Goal: Task Accomplishment & Management: Manage account settings

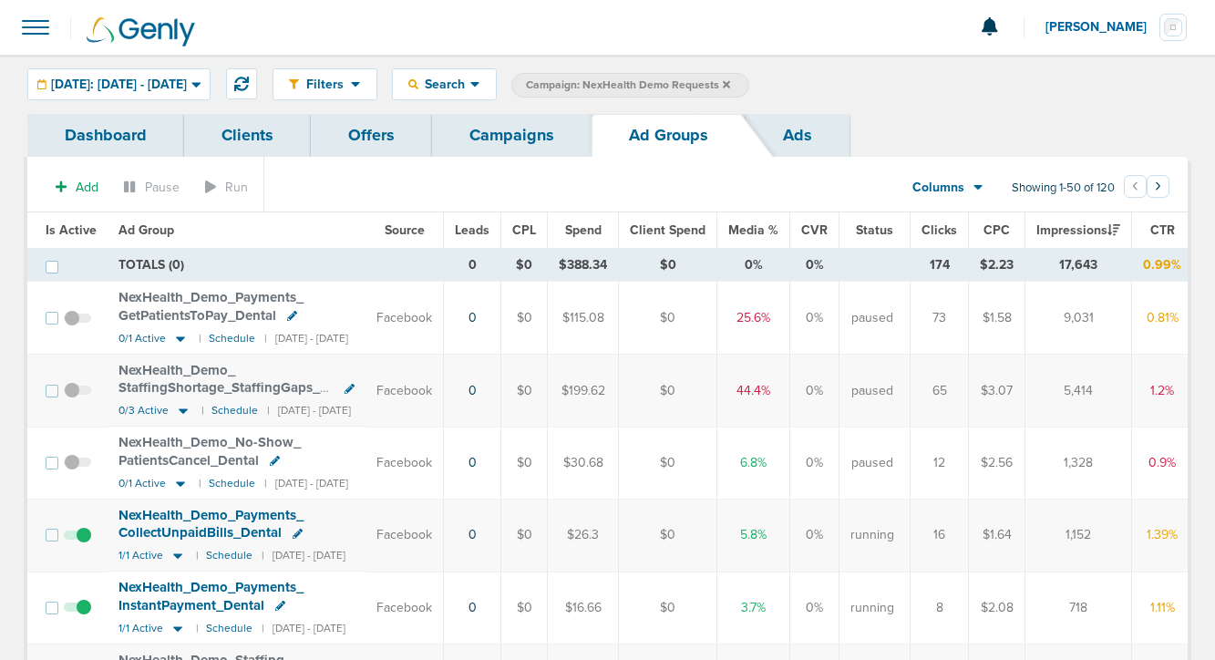
click at [498, 135] on link "Campaigns" at bounding box center [512, 135] width 160 height 43
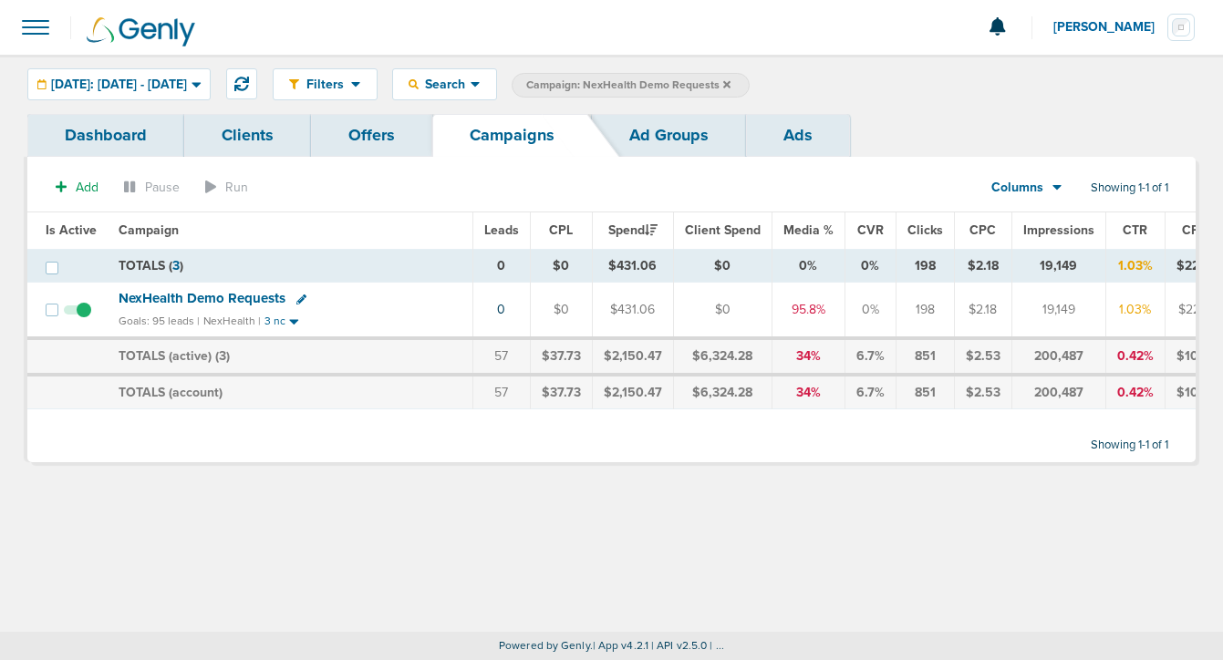
click at [652, 128] on link "Ad Groups" at bounding box center [669, 135] width 154 height 43
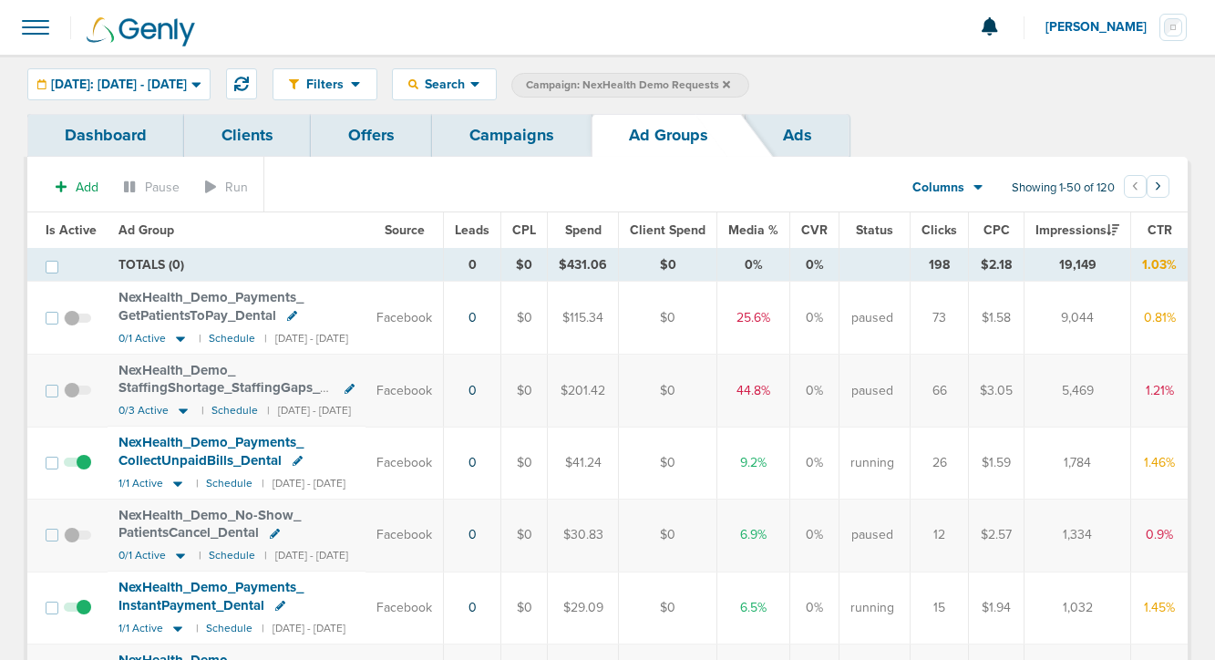
click at [500, 140] on link "Campaigns" at bounding box center [512, 135] width 160 height 43
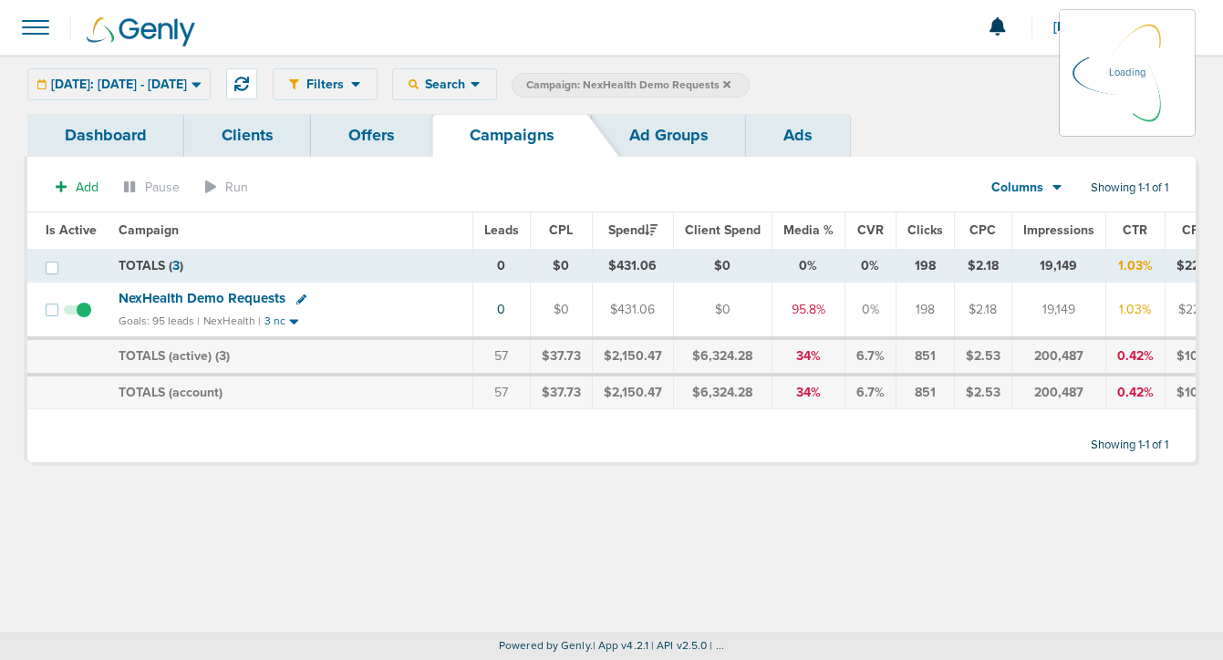
click at [730, 86] on icon at bounding box center [726, 83] width 7 height 7
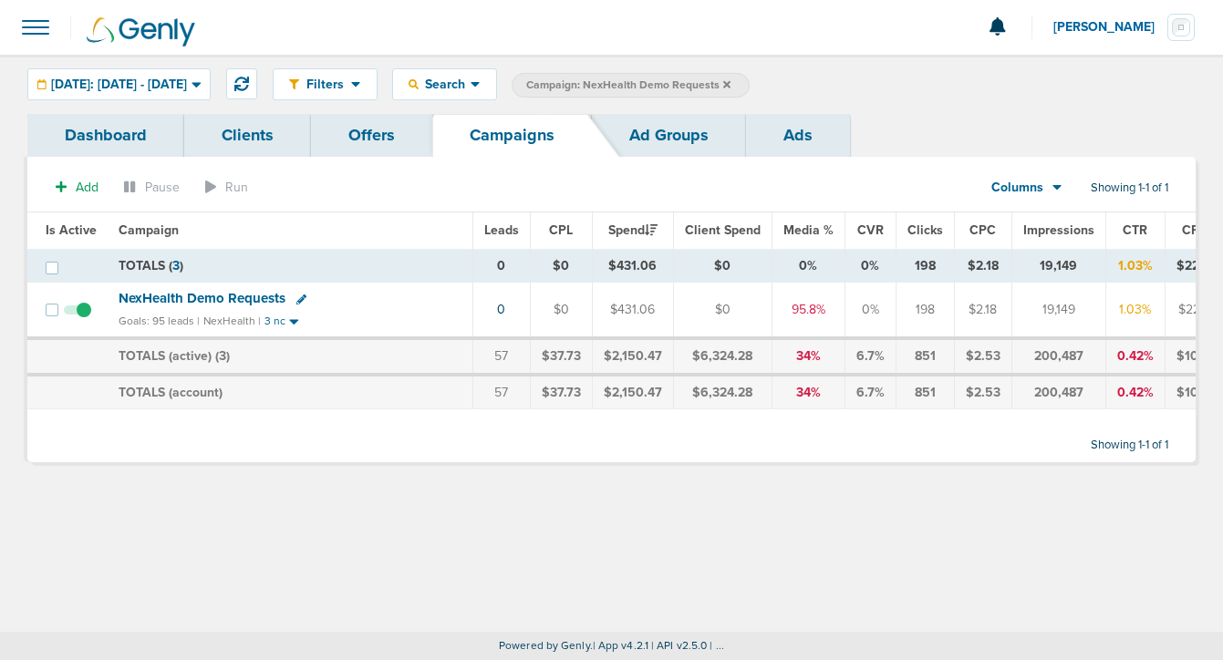
click at [730, 81] on icon at bounding box center [726, 84] width 7 height 11
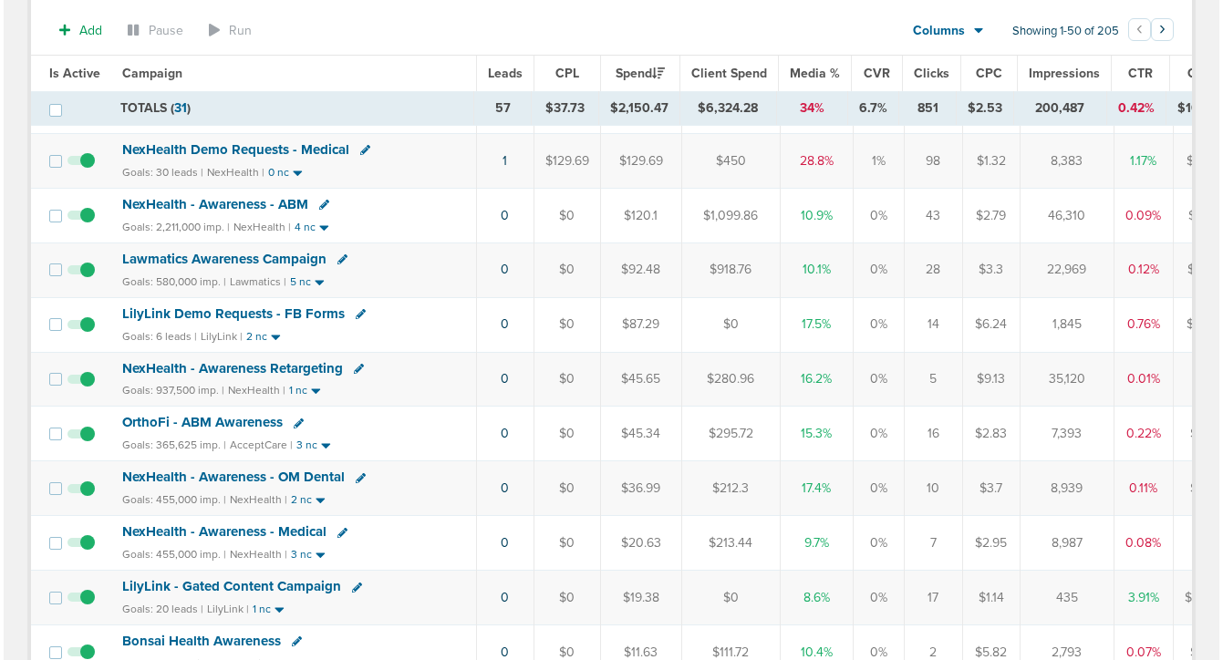
scroll to position [457, 0]
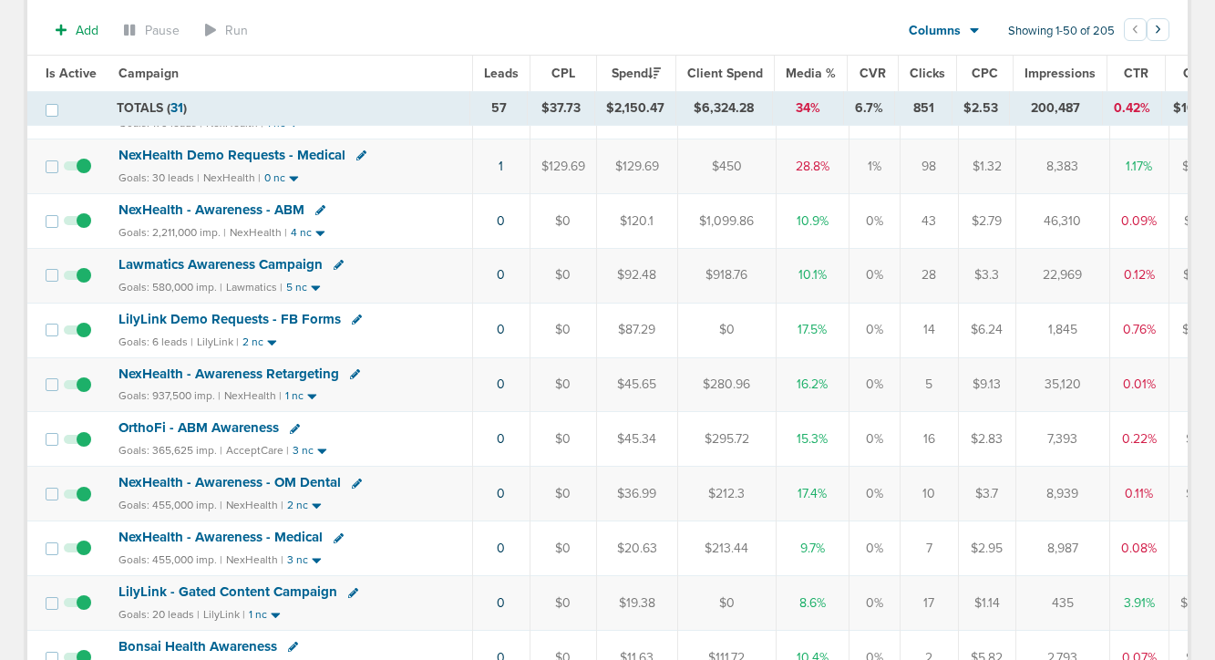
click at [352, 319] on icon at bounding box center [357, 320] width 10 height 10
select select
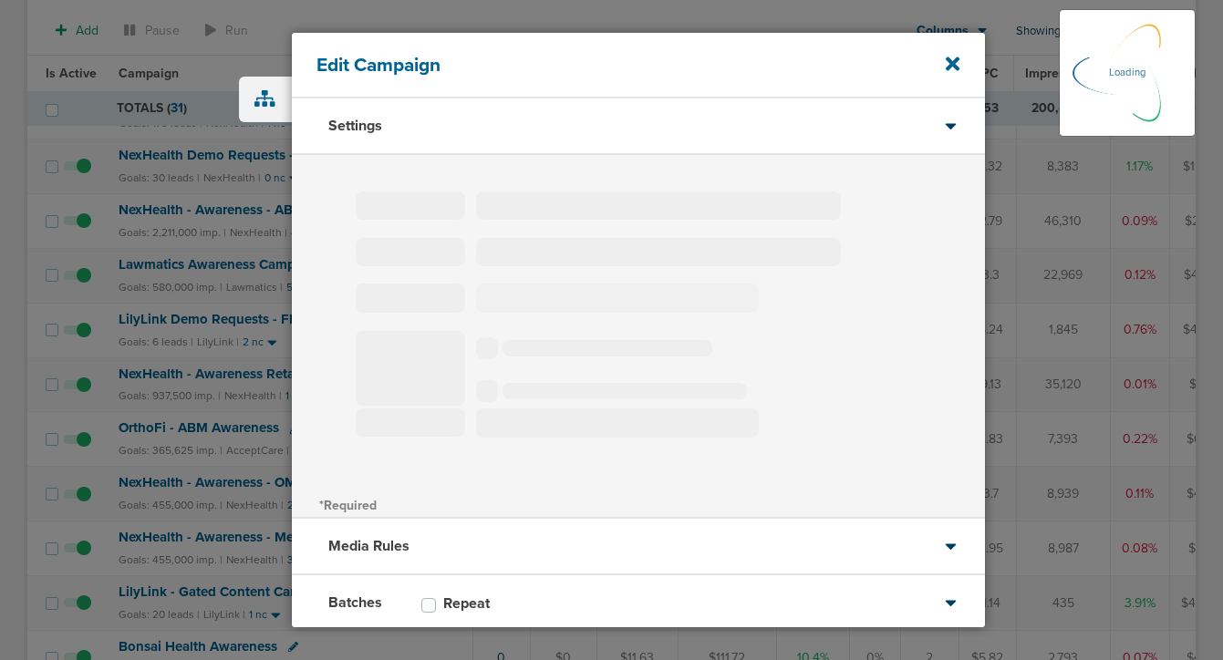
type input "LilyLink Demo Requests - FB Forms"
select select "Leads"
radio input "true"
select select "readOnly"
select select "1"
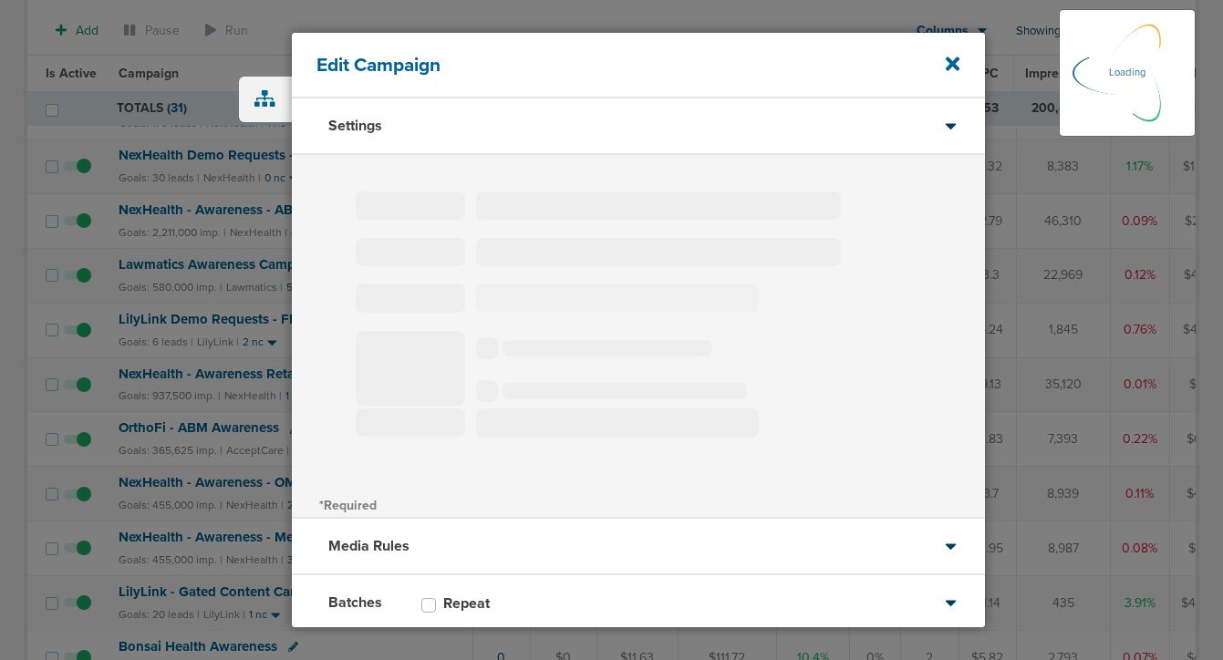
select select "2"
select select "3"
select select "4"
select select "6"
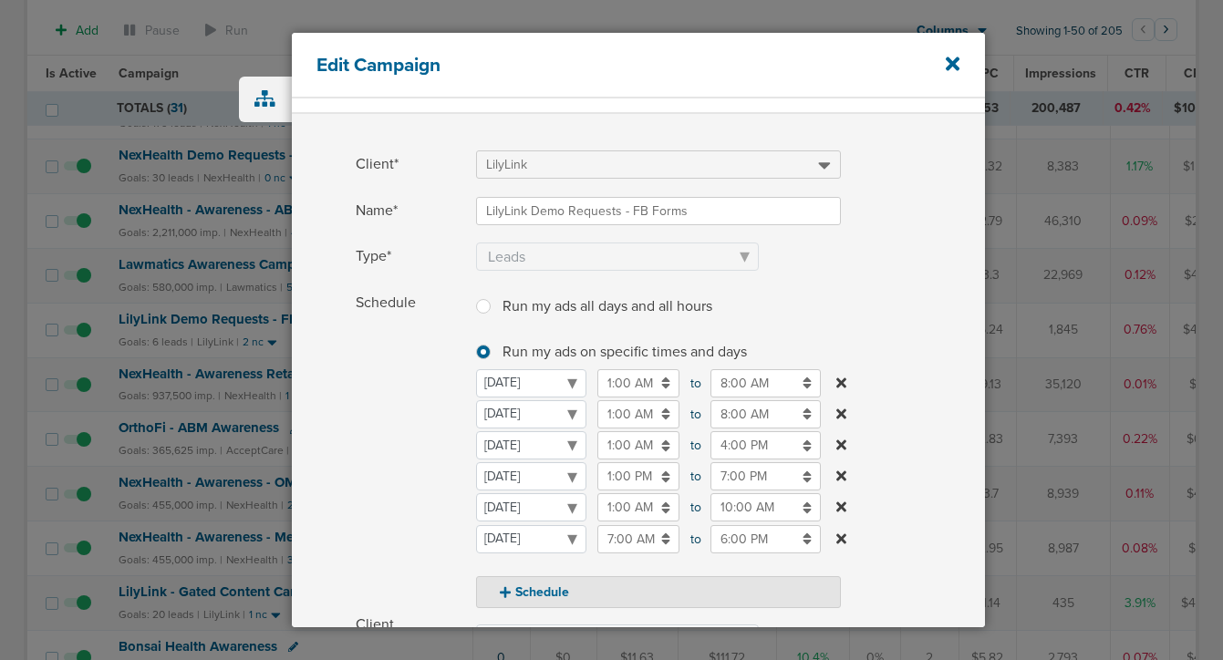
scroll to position [50, 0]
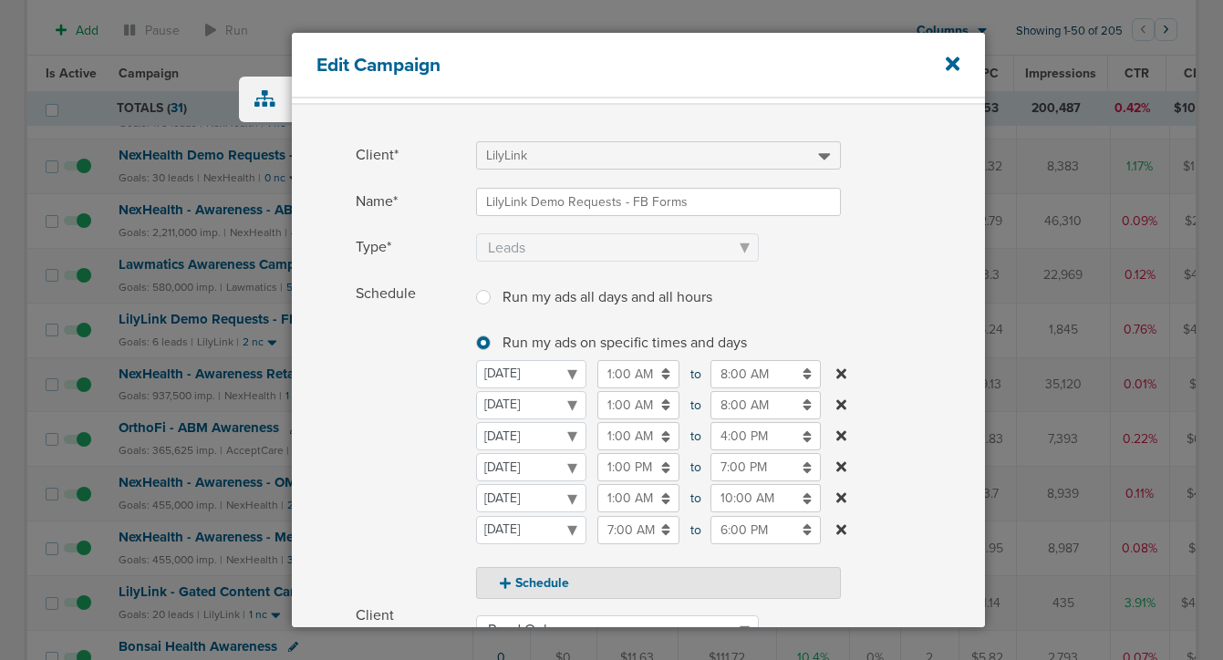
click at [725, 466] on input "7:00 PM" at bounding box center [765, 467] width 110 height 28
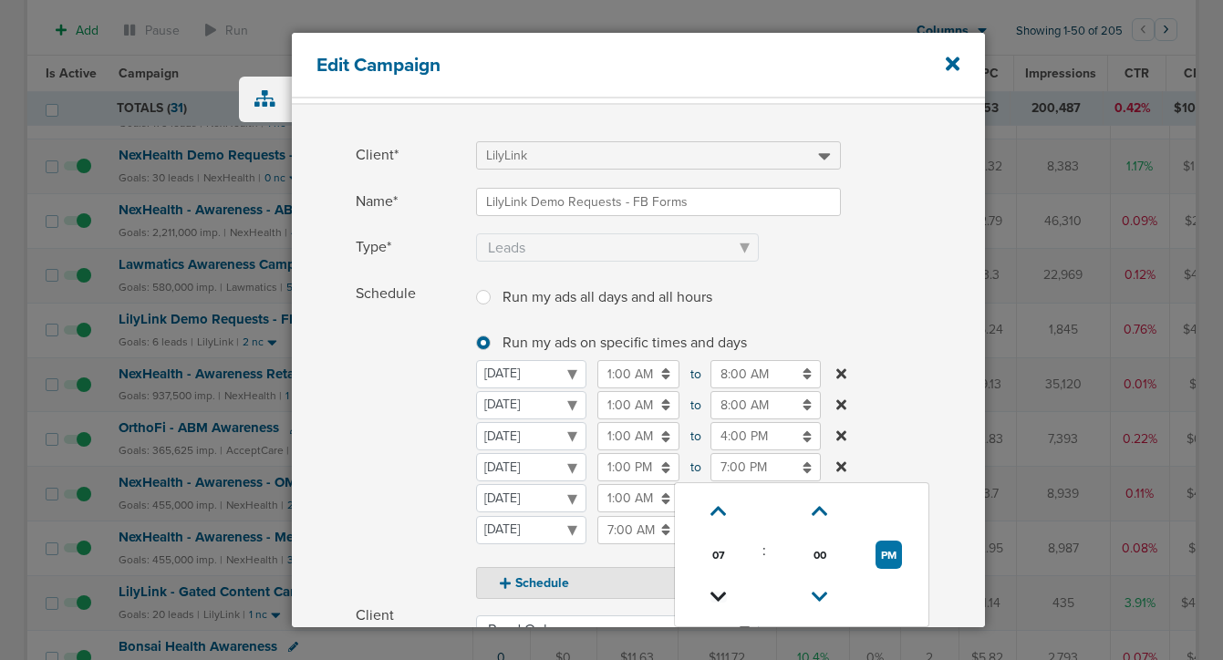
click at [717, 597] on icon at bounding box center [718, 597] width 16 height 11
click at [718, 597] on icon at bounding box center [718, 597] width 16 height 11
type input "4:00 PM"
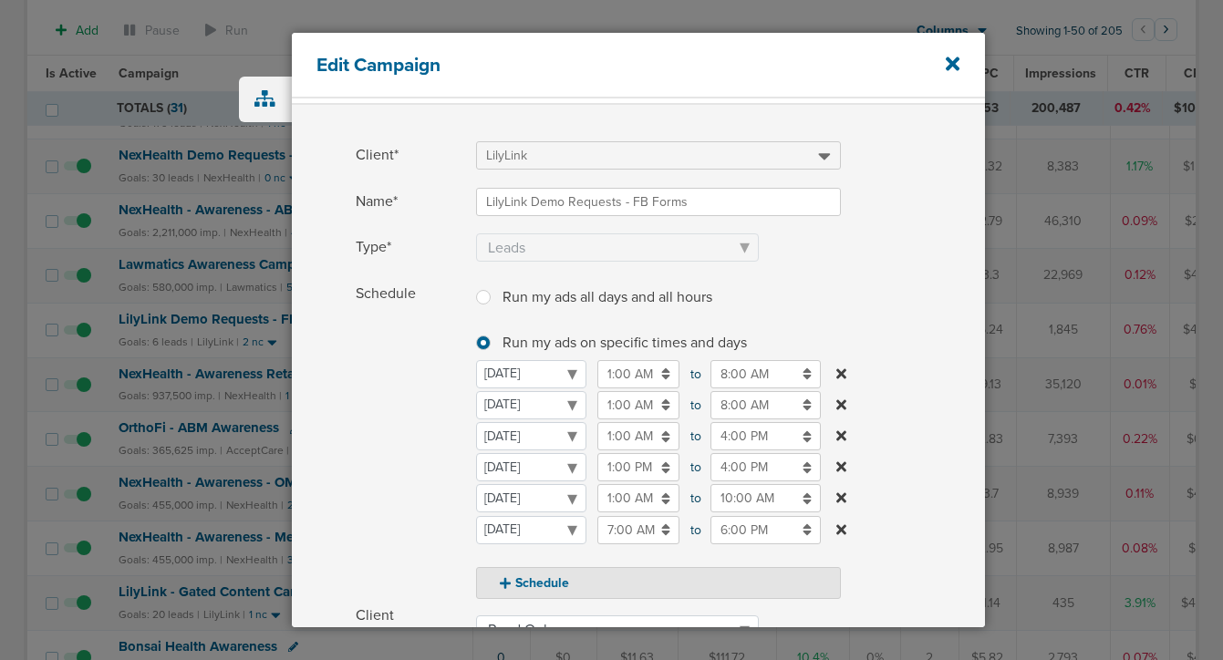
click at [374, 521] on span "Schedule" at bounding box center [410, 439] width 109 height 319
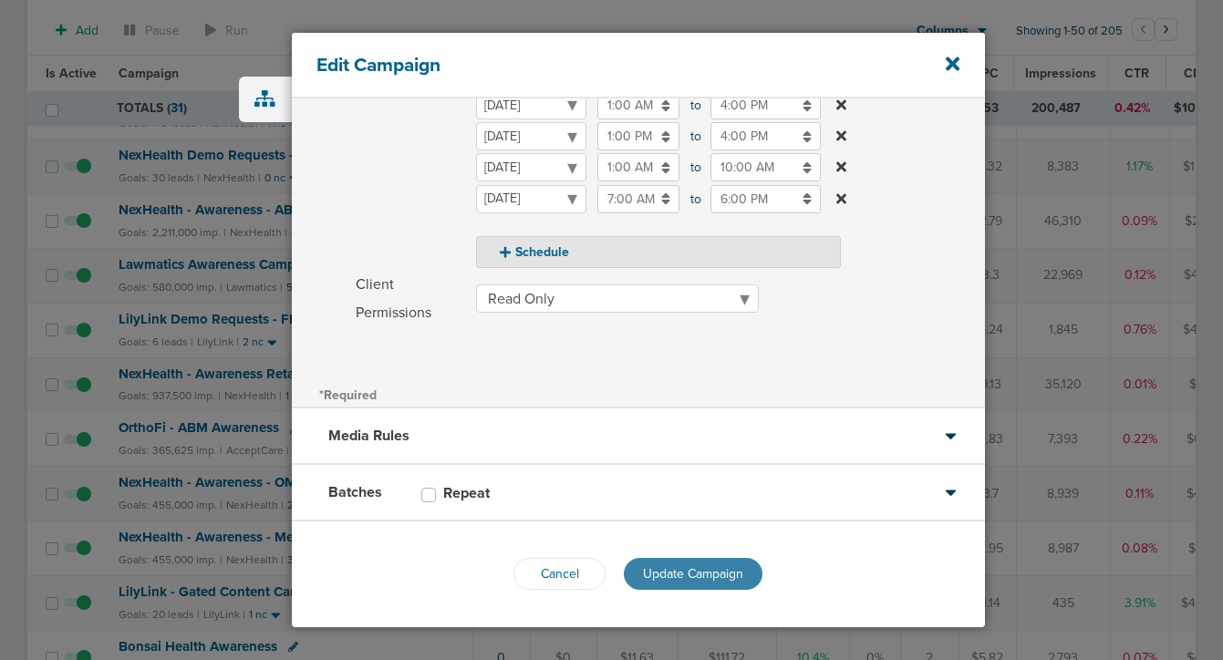
click at [686, 565] on button "Update Campaign" at bounding box center [693, 574] width 139 height 32
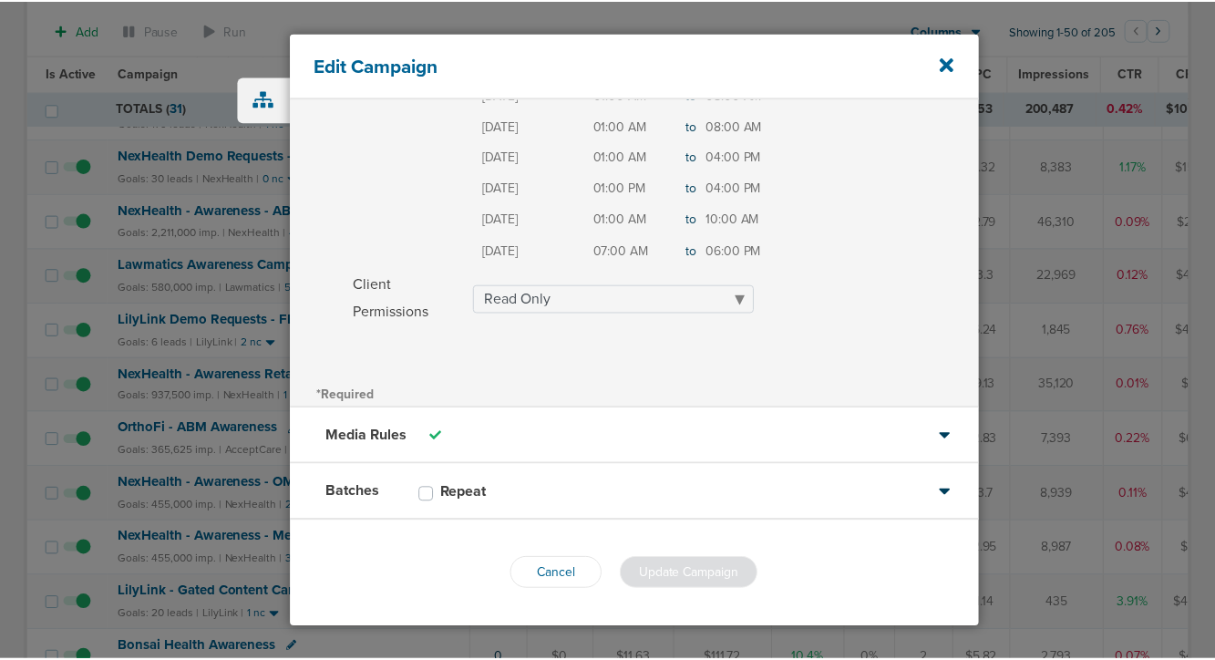
scroll to position [323, 0]
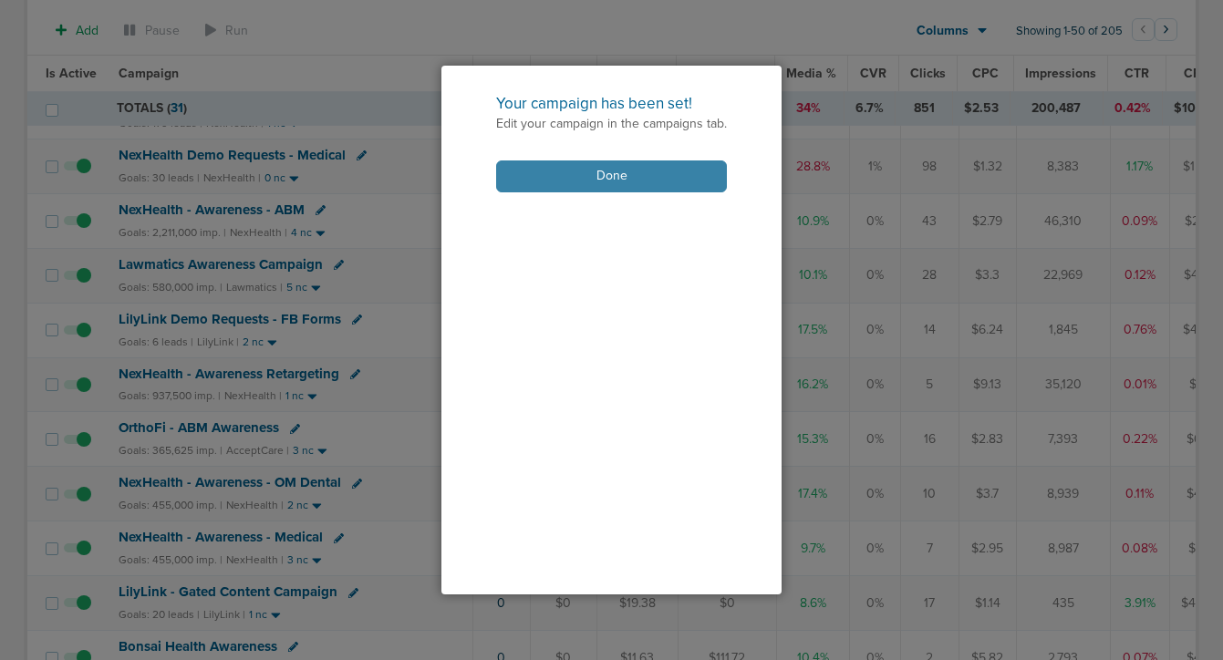
click at [662, 182] on button "Done" at bounding box center [611, 176] width 231 height 32
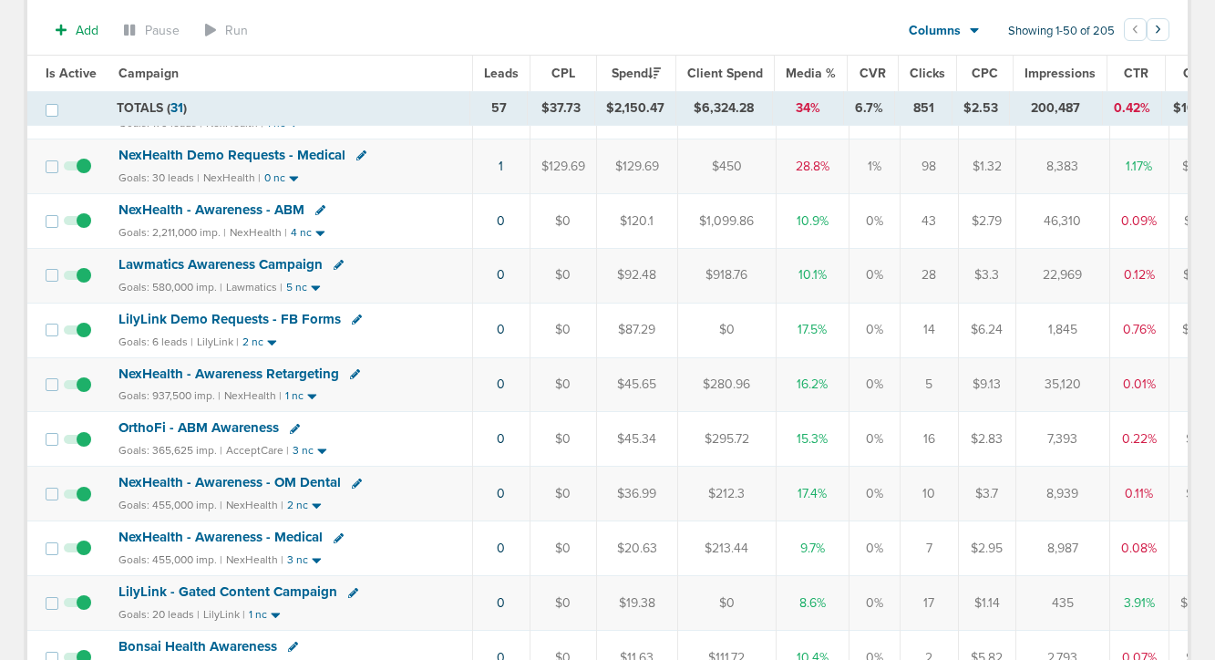
click at [230, 320] on span "LilyLink Demo Requests - FB Forms" at bounding box center [230, 319] width 222 height 16
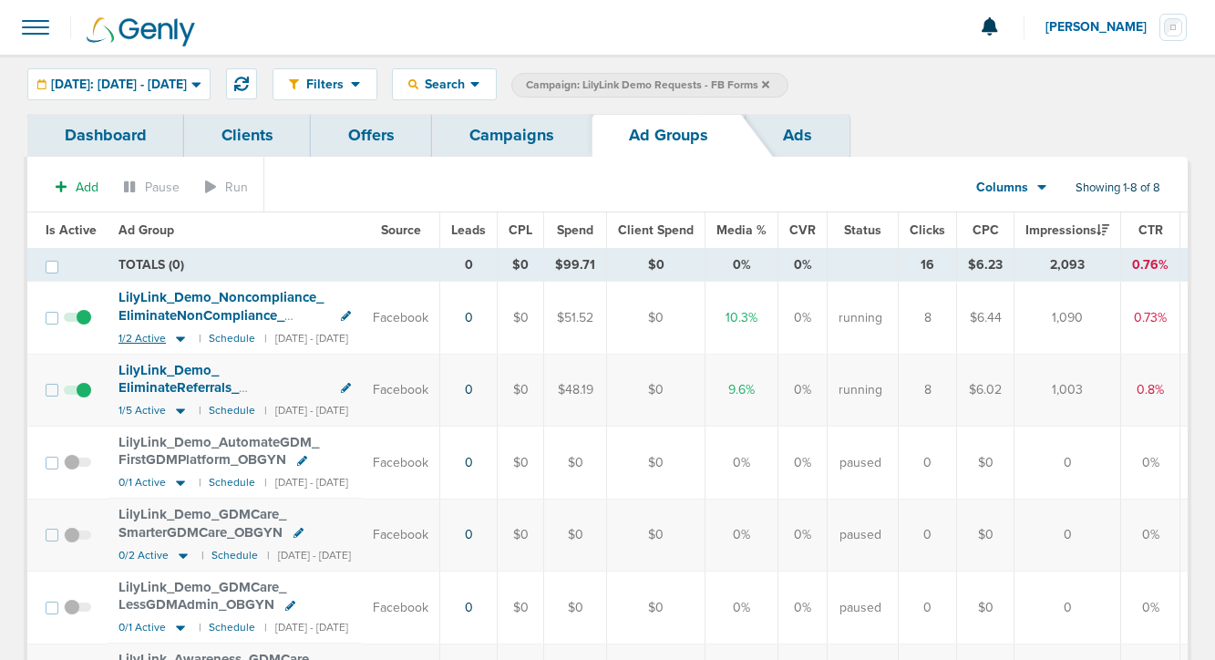
click at [181, 339] on icon at bounding box center [180, 338] width 18 height 15
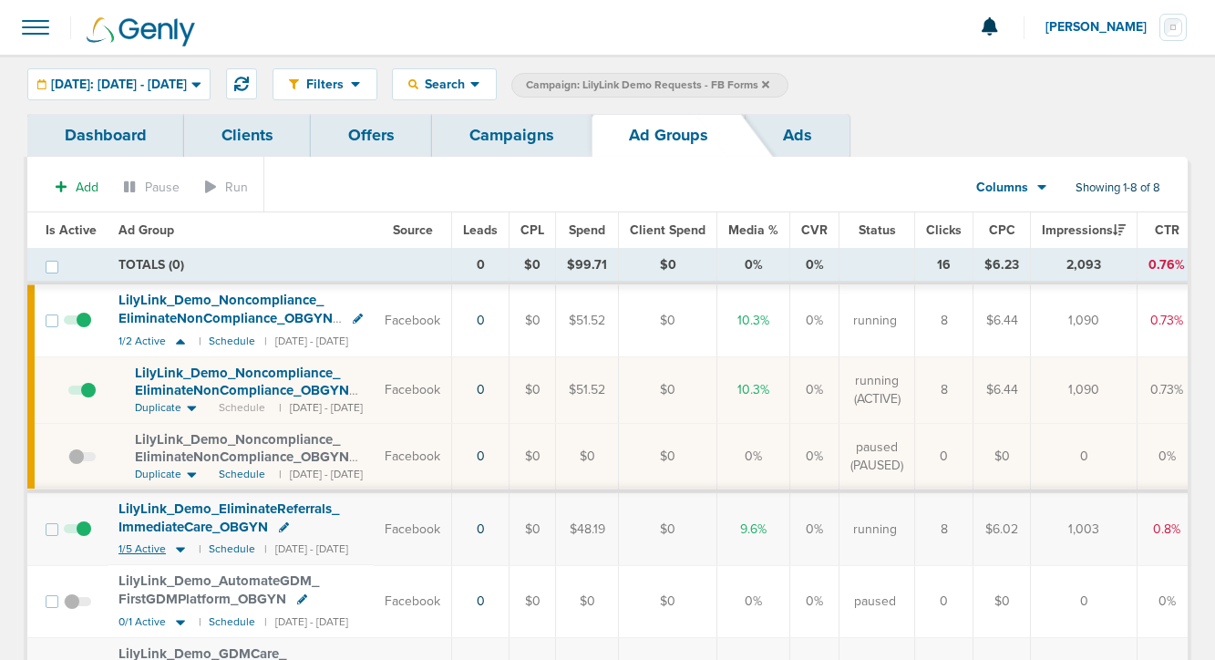
click at [179, 552] on icon at bounding box center [180, 549] width 18 height 15
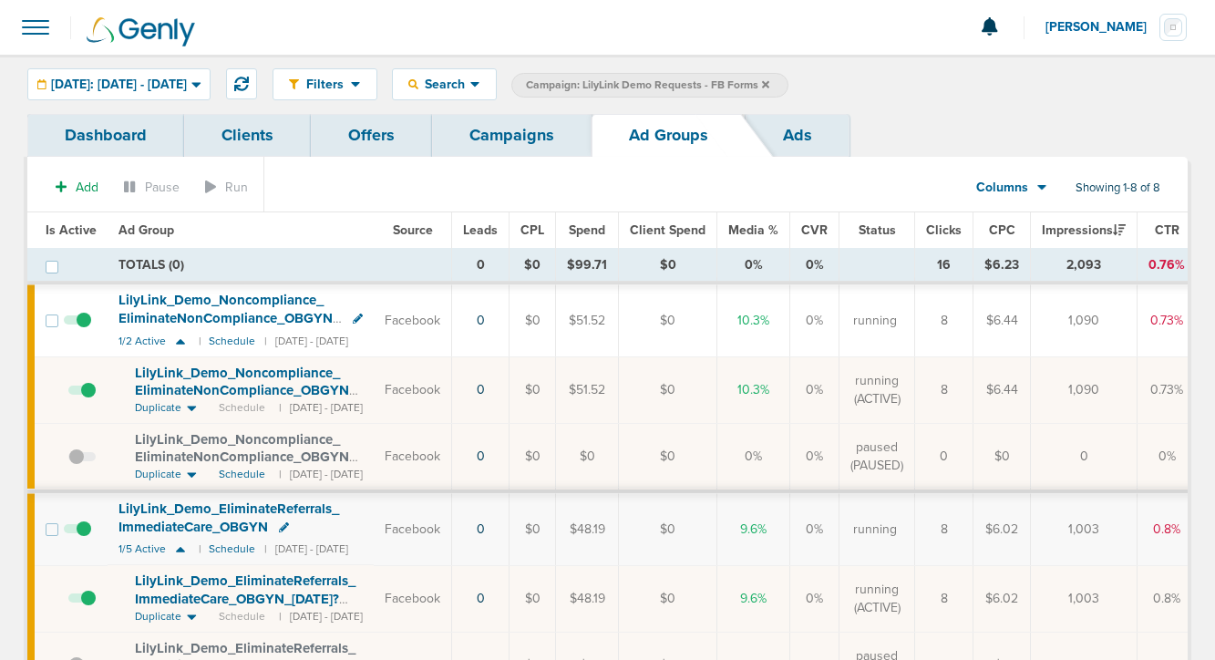
click at [75, 538] on span at bounding box center [77, 538] width 27 height 0
click at [77, 533] on input "checkbox" at bounding box center [77, 533] width 0 height 0
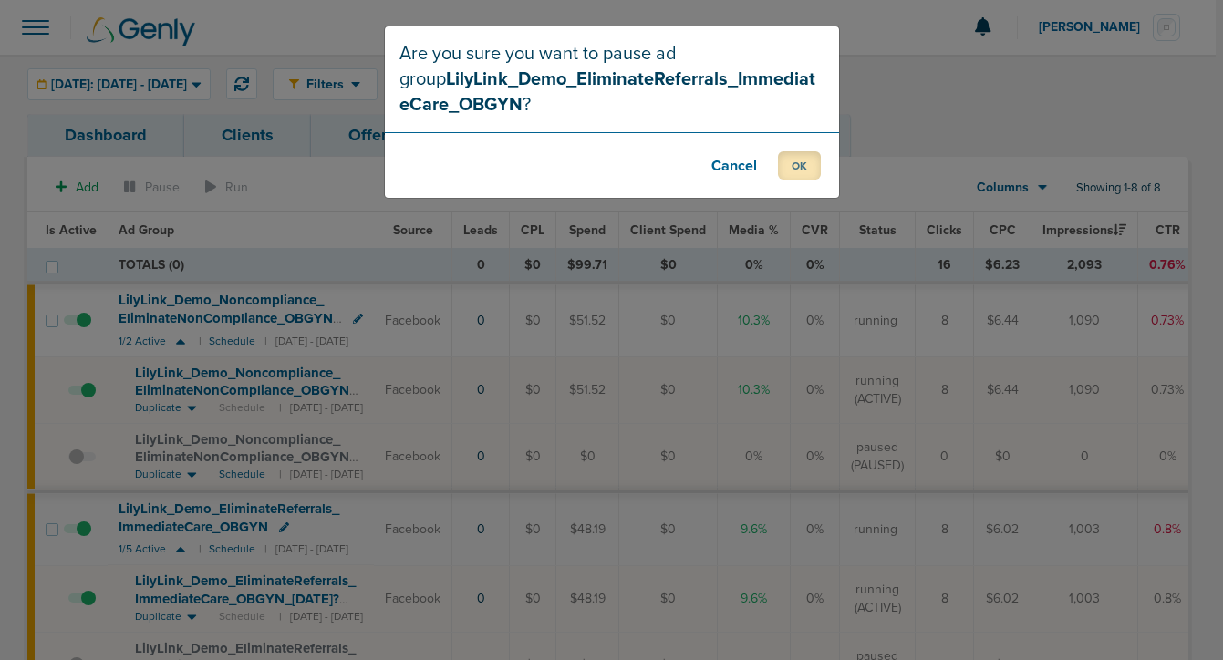
click at [790, 160] on button "OK" at bounding box center [799, 165] width 43 height 28
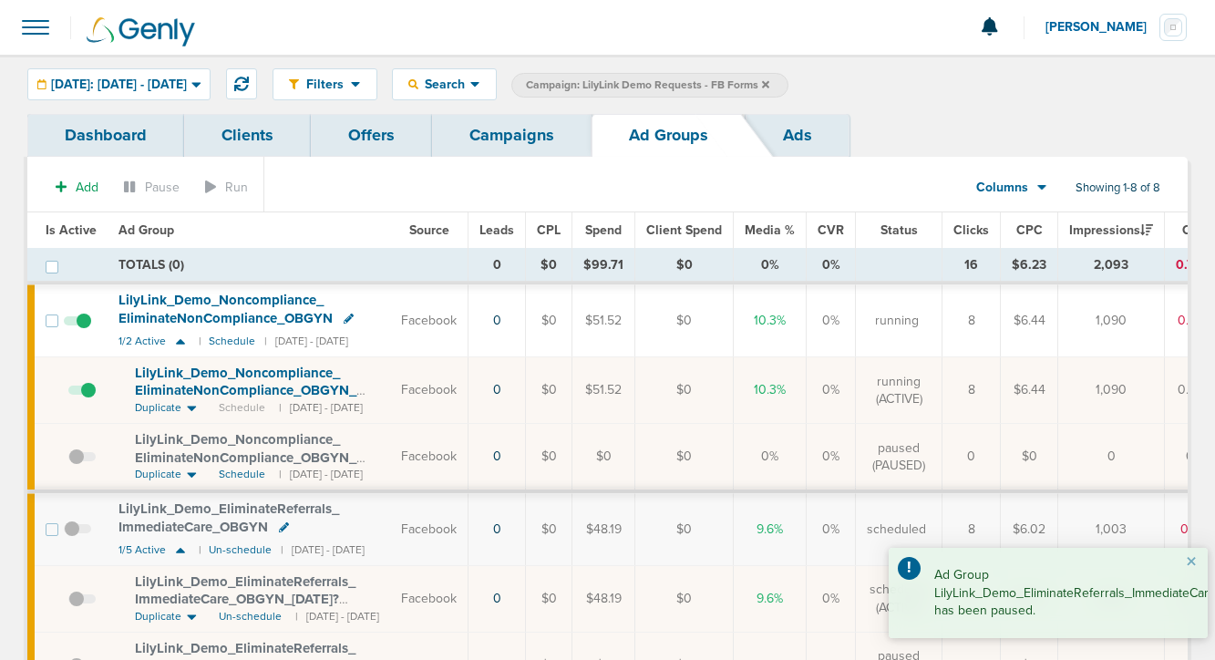
click at [240, 558] on td "LilyLink_ Demo_ EliminateReferrals_ ImmediateCare_ OBGYN 1/5 Active | Un-schedu…" at bounding box center [249, 529] width 283 height 72
click at [240, 550] on small "Un-schedule" at bounding box center [240, 550] width 63 height 14
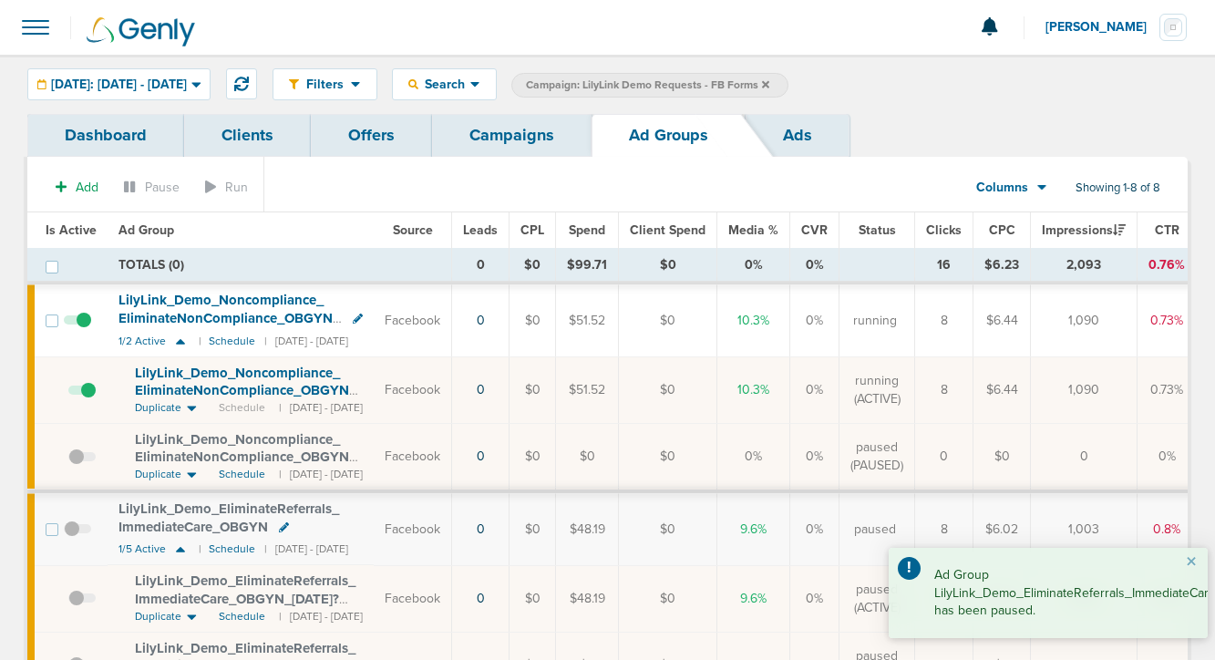
click at [87, 399] on span at bounding box center [81, 399] width 27 height 0
click at [68, 394] on input "checkbox" at bounding box center [68, 394] width 0 height 0
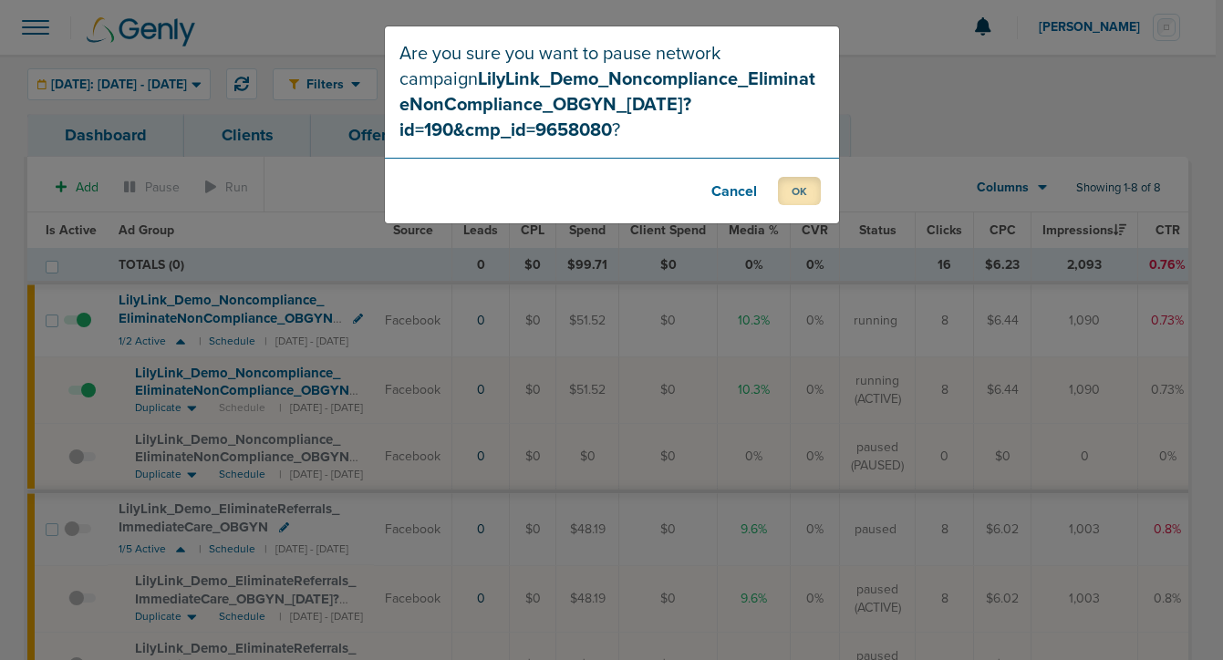
click at [800, 203] on button "OK" at bounding box center [799, 191] width 43 height 28
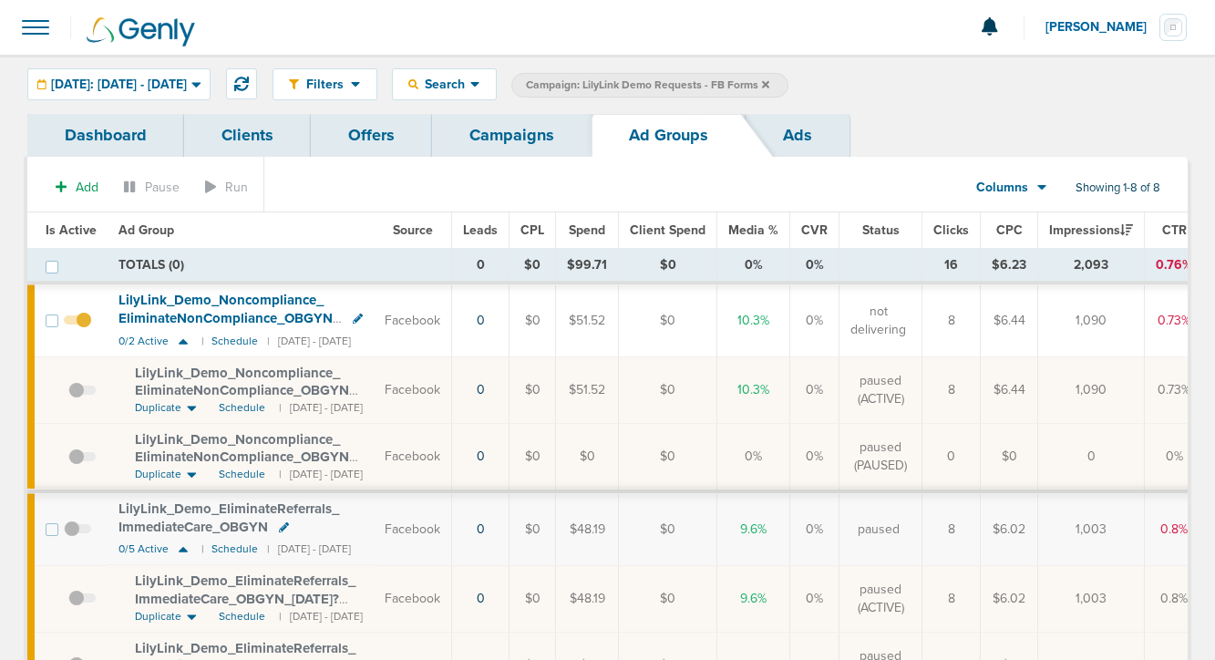
click at [503, 131] on link "Campaigns" at bounding box center [512, 135] width 160 height 43
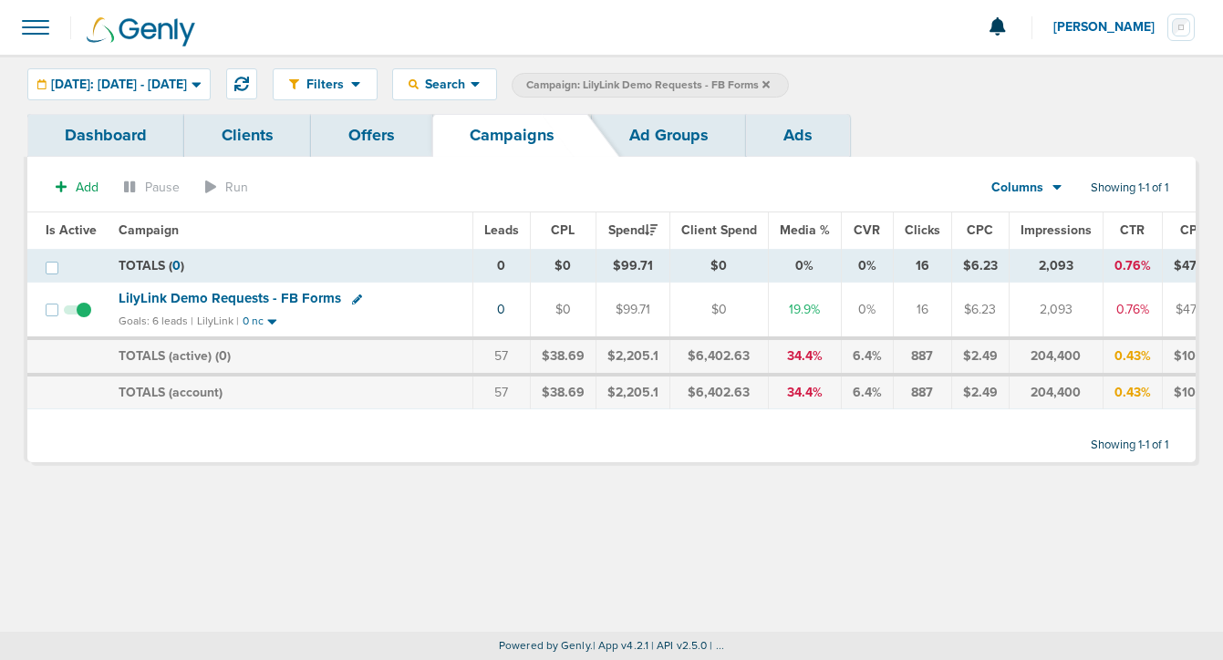
click at [789, 84] on label "Campaign: LilyLink Demo Requests - FB Forms" at bounding box center [649, 85] width 277 height 25
click at [769, 82] on icon at bounding box center [765, 83] width 7 height 7
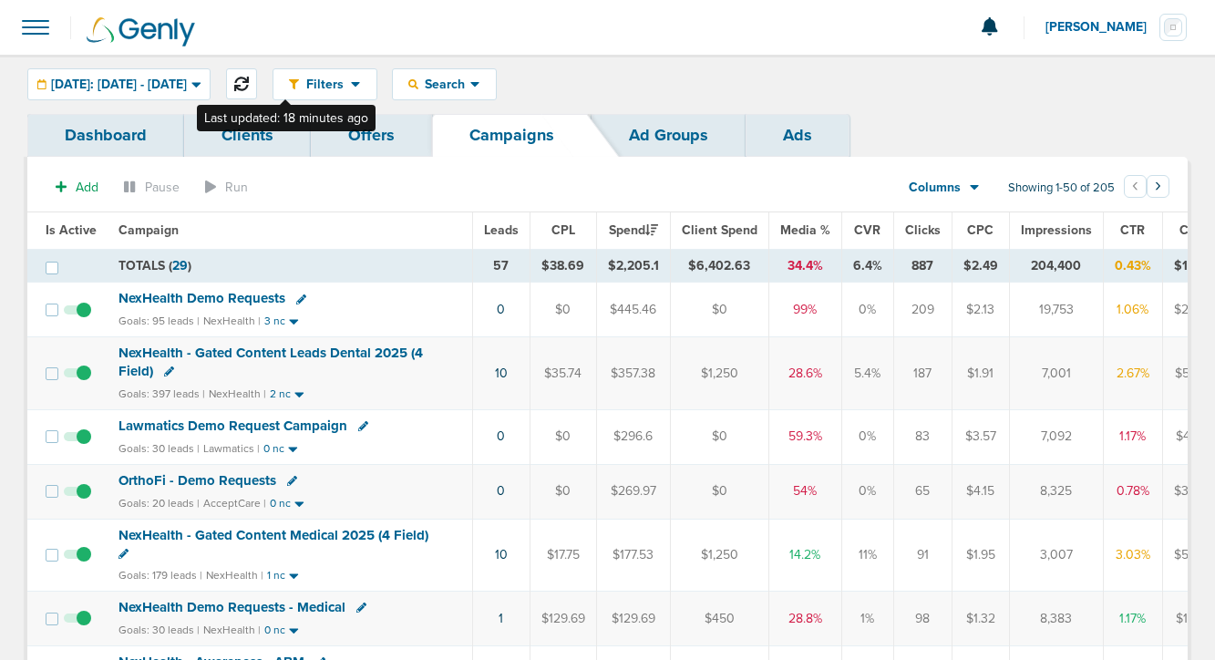
click at [249, 81] on icon at bounding box center [241, 84] width 15 height 15
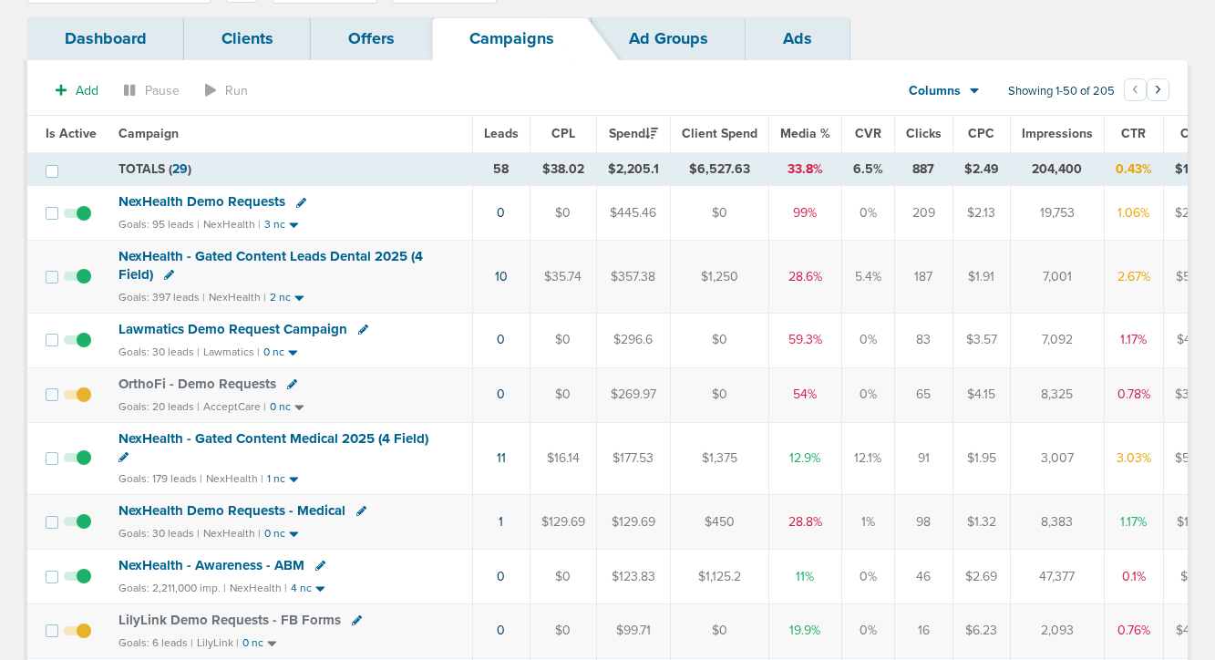
scroll to position [96, 0]
click at [254, 256] on span "NexHealth - Gated Content Leads Dental 2025 (4 Field)" at bounding box center [271, 266] width 304 height 35
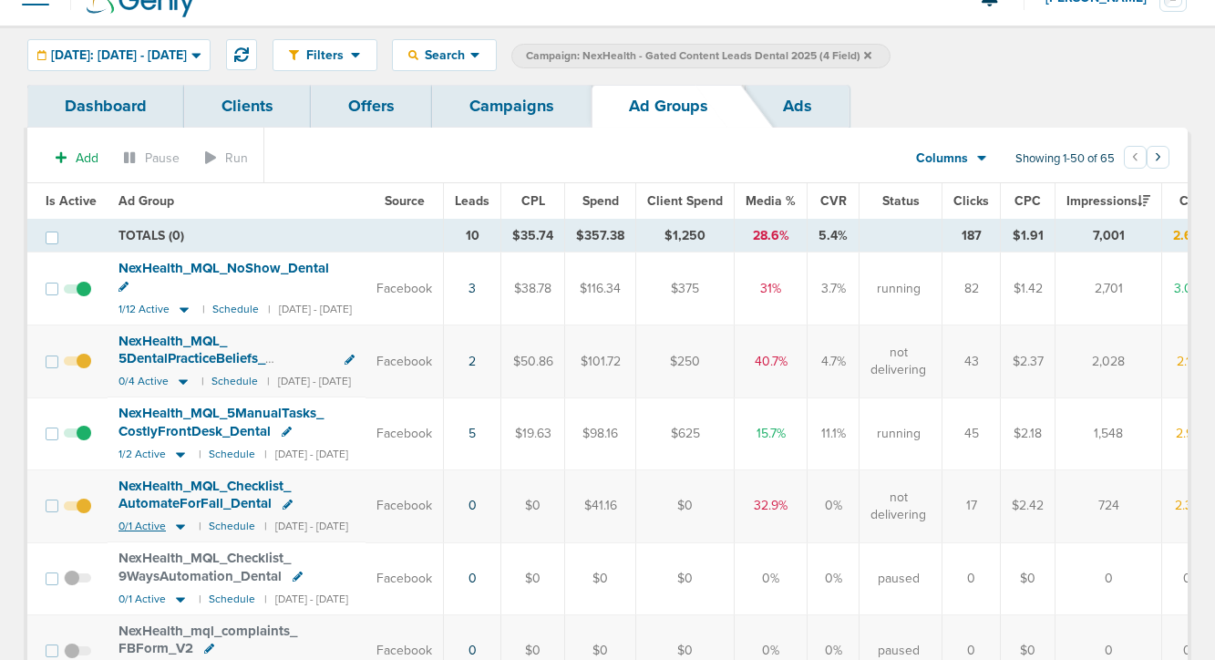
click at [176, 524] on icon at bounding box center [180, 526] width 9 height 5
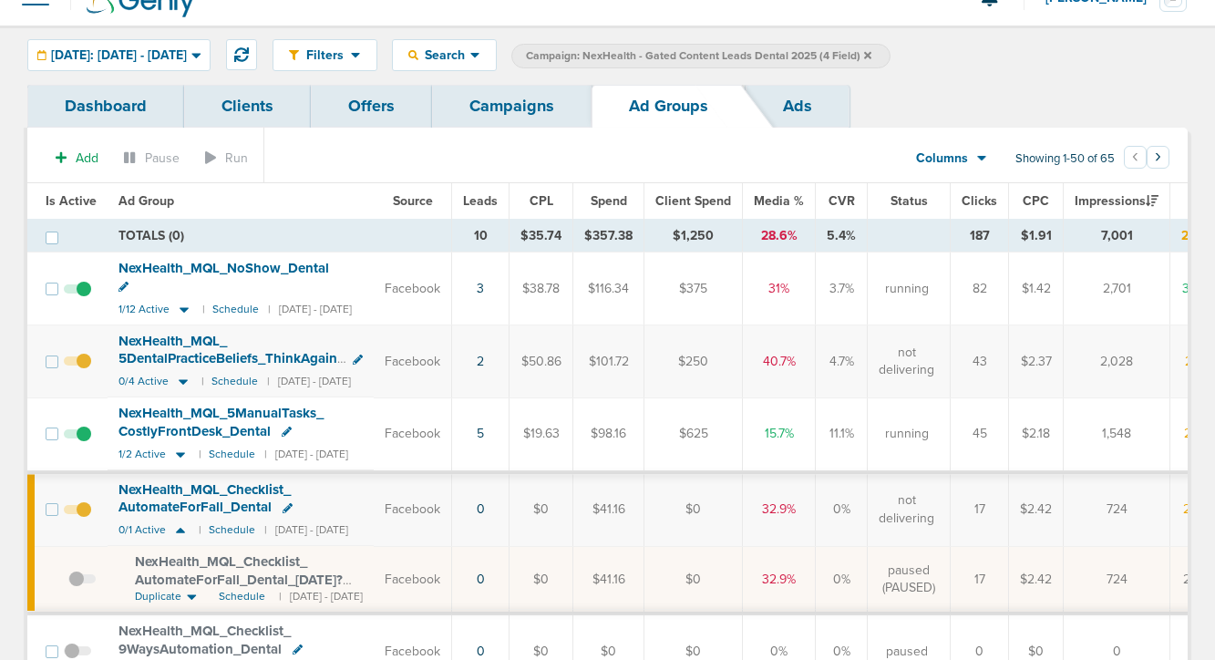
click at [190, 558] on span "NexHealth_ MQL_ Checklist_ AutomateForFall_ Dental_ [DATE]?id=183&cmp_ id=96580…" at bounding box center [239, 579] width 208 height 52
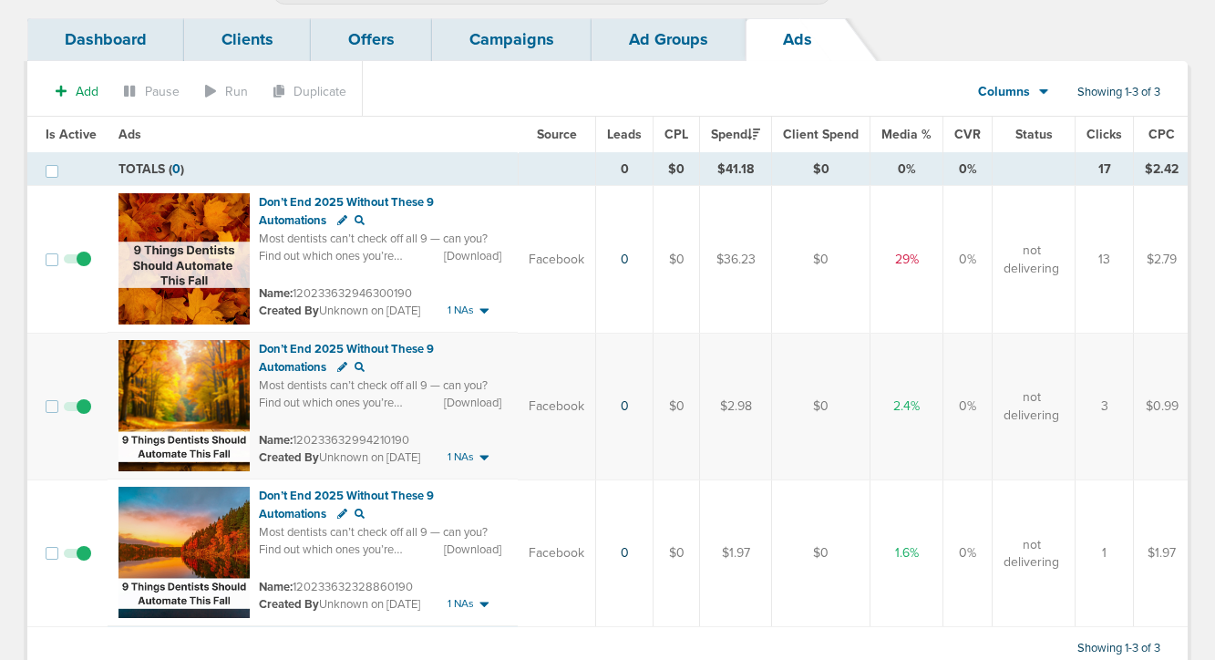
click at [84, 562] on span at bounding box center [77, 562] width 27 height 0
click at [77, 557] on input "checkbox" at bounding box center [77, 557] width 0 height 0
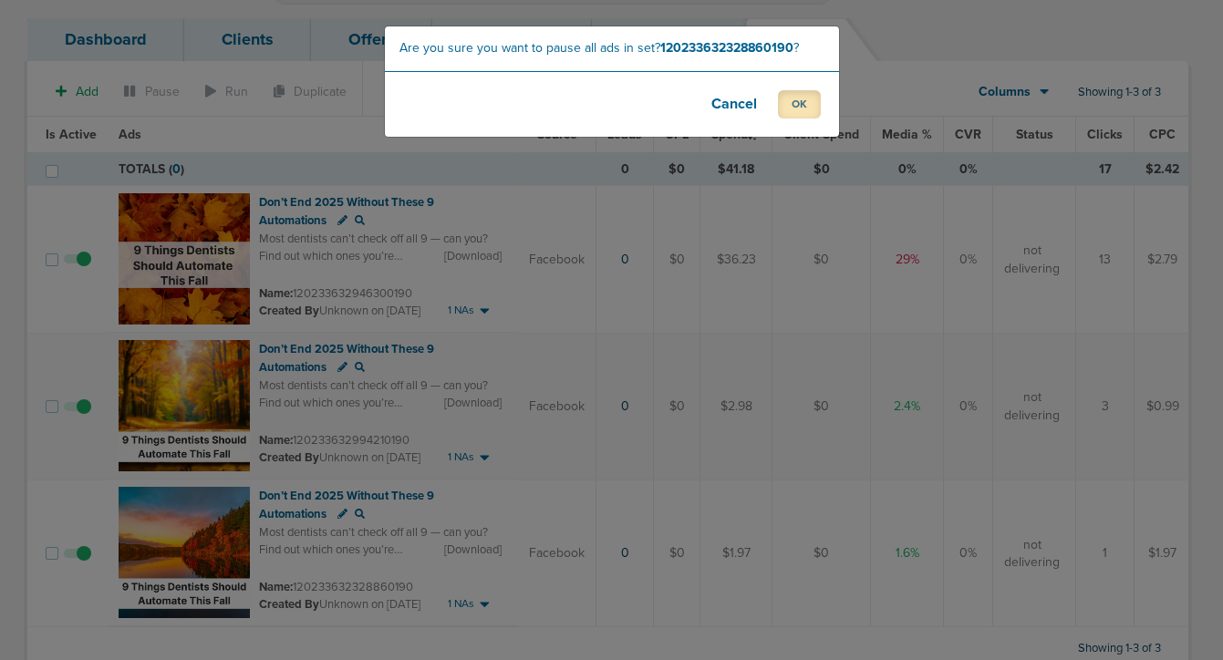
click at [795, 104] on button "OK" at bounding box center [799, 104] width 43 height 28
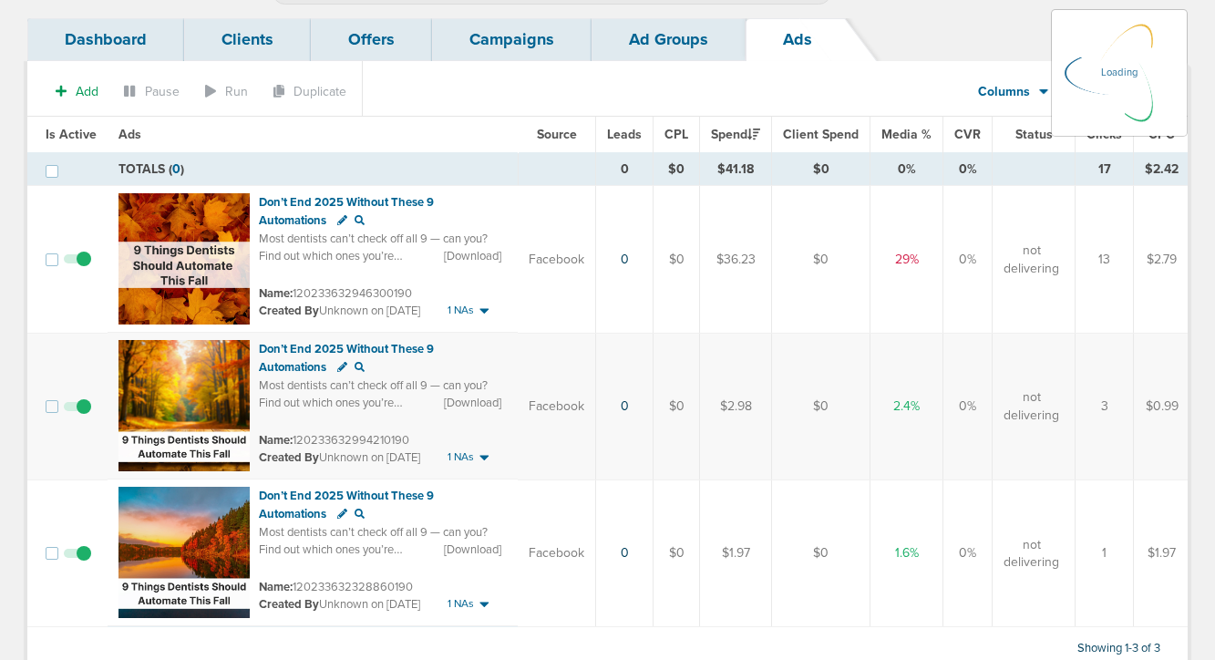
click at [82, 259] on td at bounding box center [82, 260] width 50 height 148
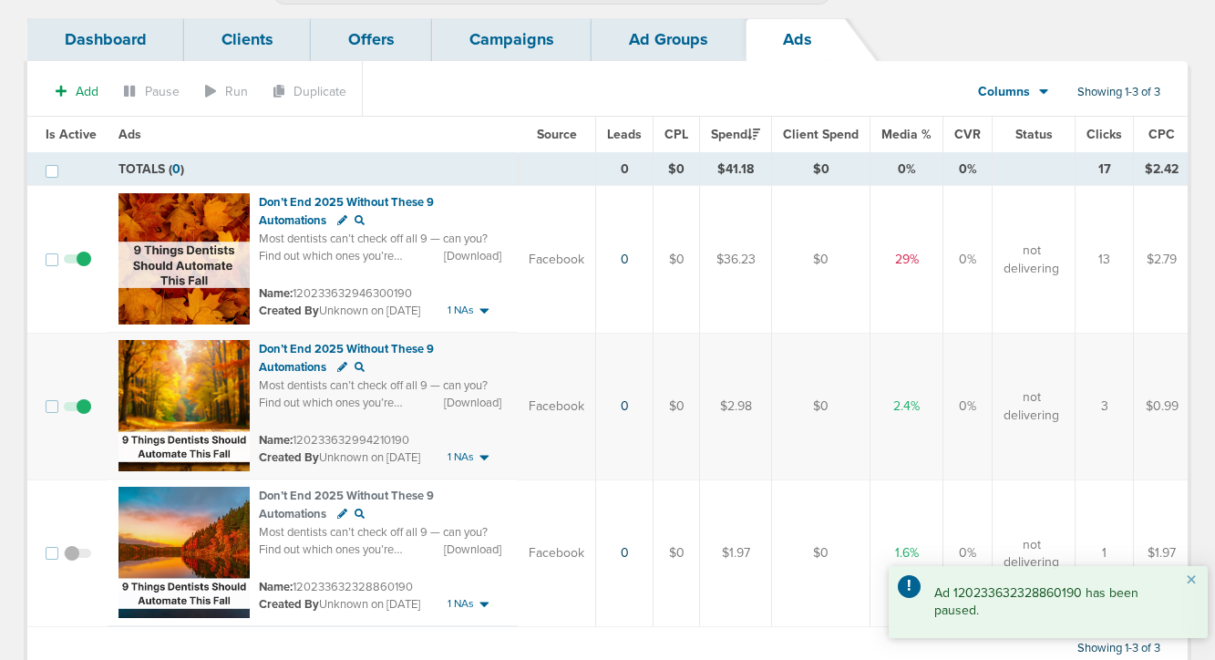
click at [84, 268] on span at bounding box center [77, 268] width 27 height 0
click at [77, 263] on input "checkbox" at bounding box center [77, 263] width 0 height 0
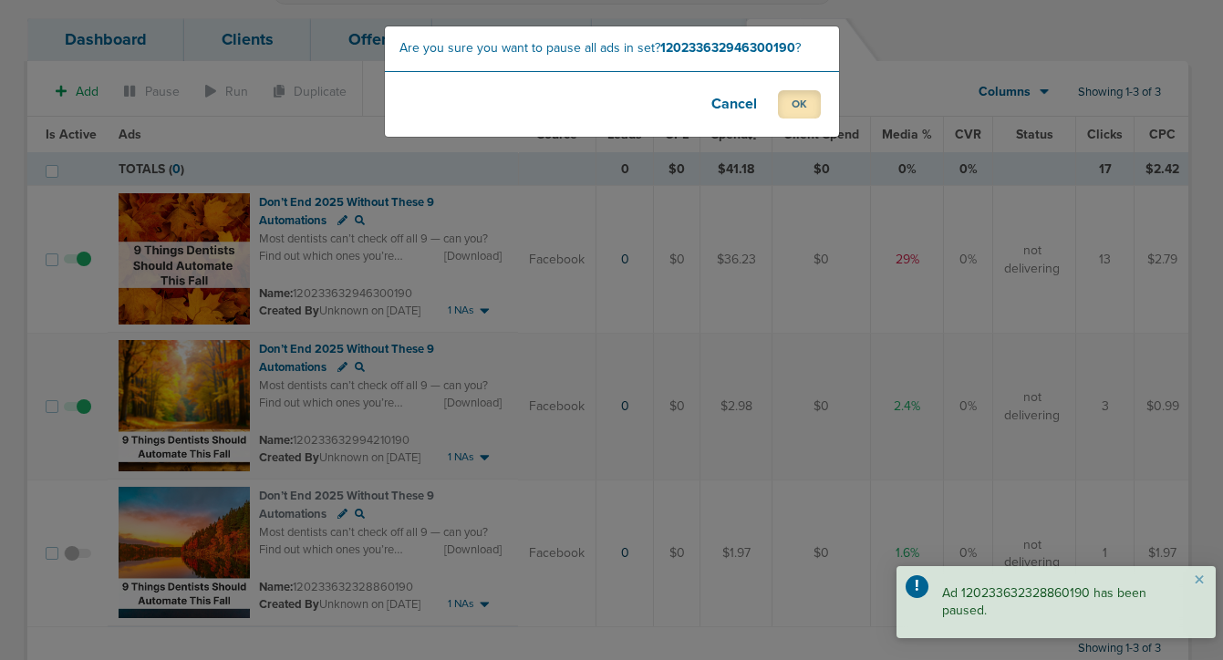
click at [798, 96] on button "OK" at bounding box center [799, 104] width 43 height 28
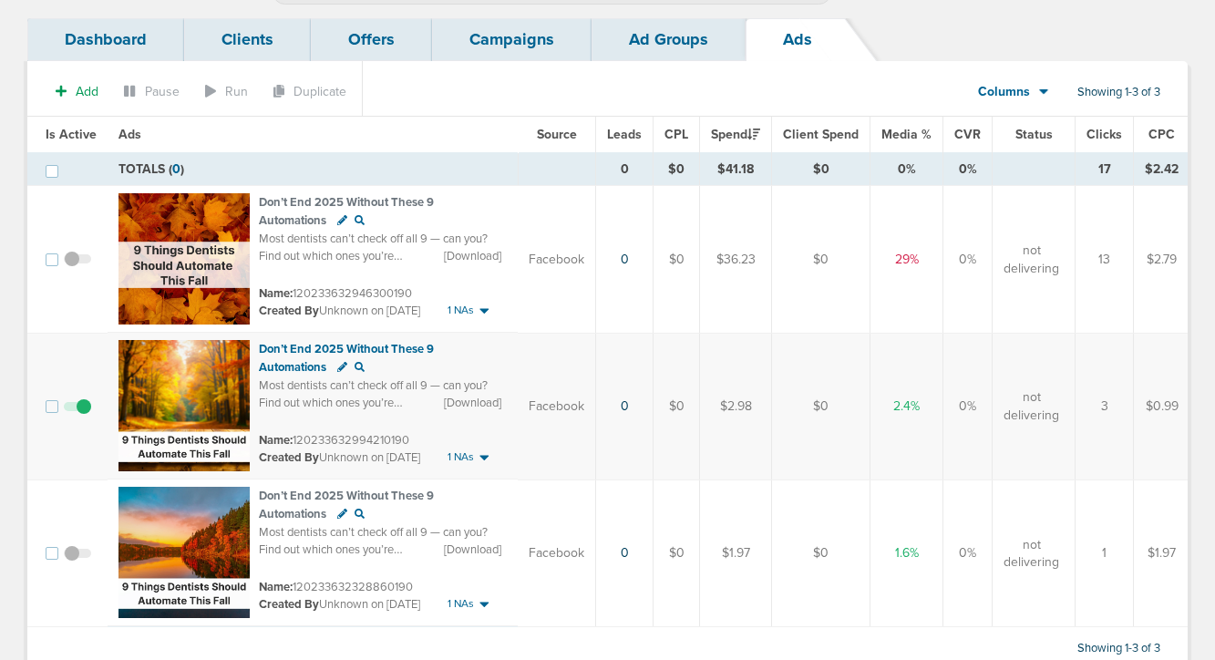
click at [490, 47] on link "Campaigns" at bounding box center [512, 39] width 160 height 43
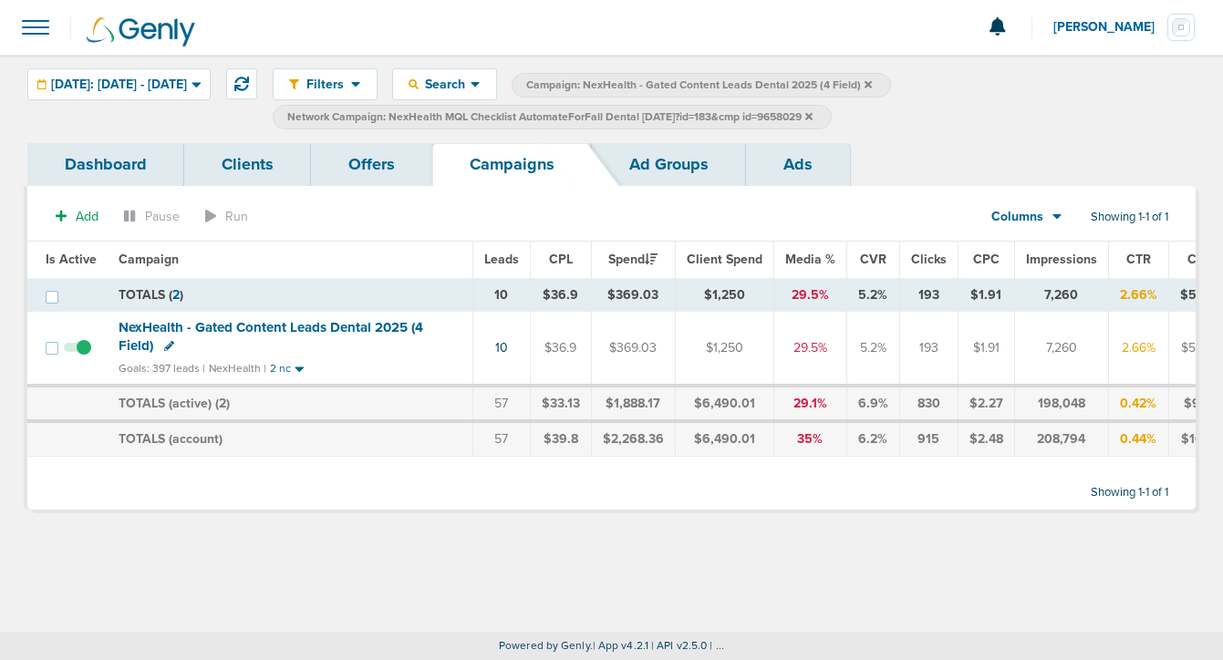
click at [812, 116] on icon at bounding box center [808, 115] width 7 height 7
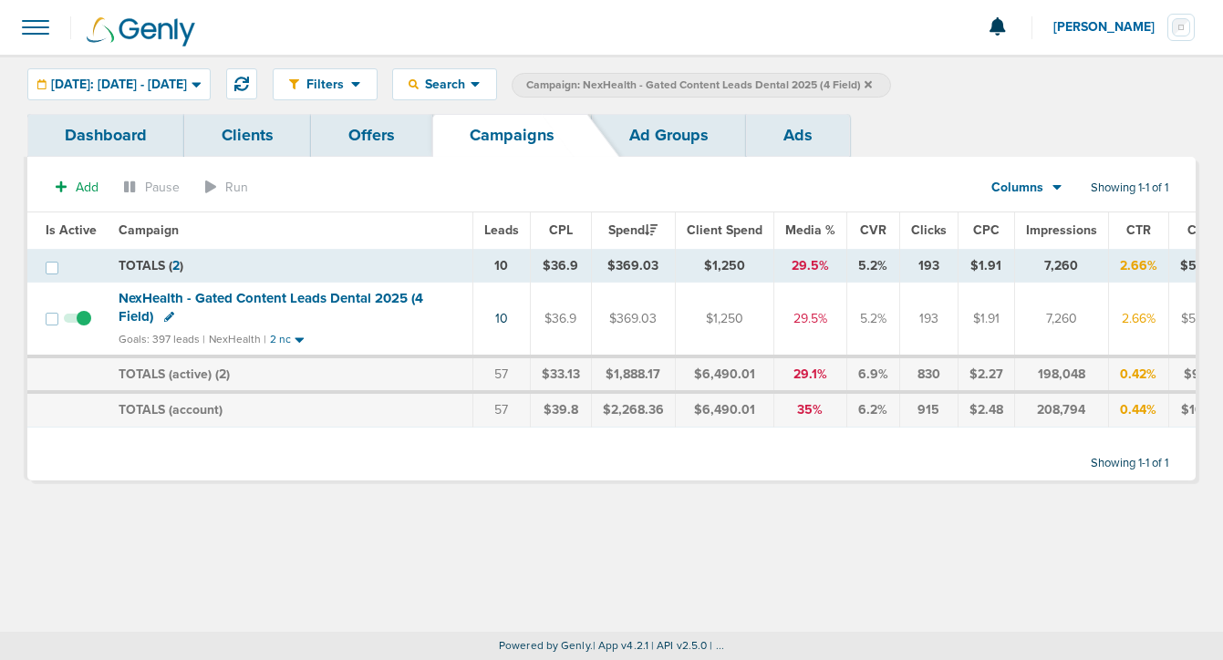
click at [872, 82] on icon at bounding box center [867, 83] width 7 height 7
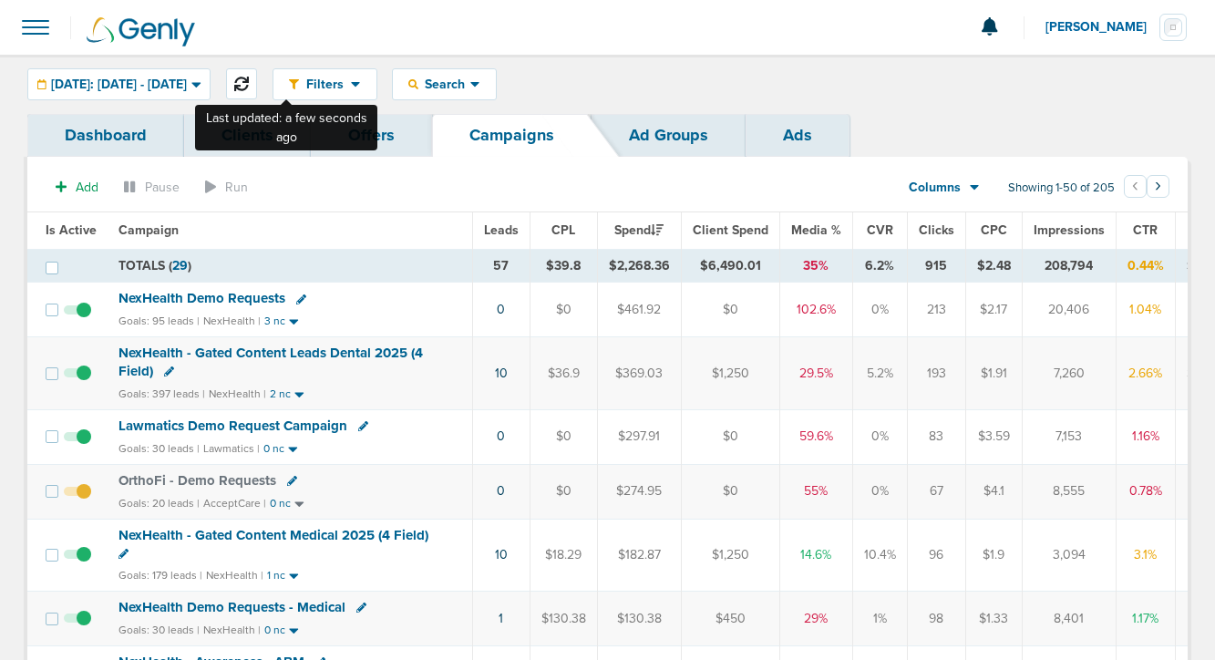
click at [249, 82] on icon at bounding box center [241, 84] width 15 height 15
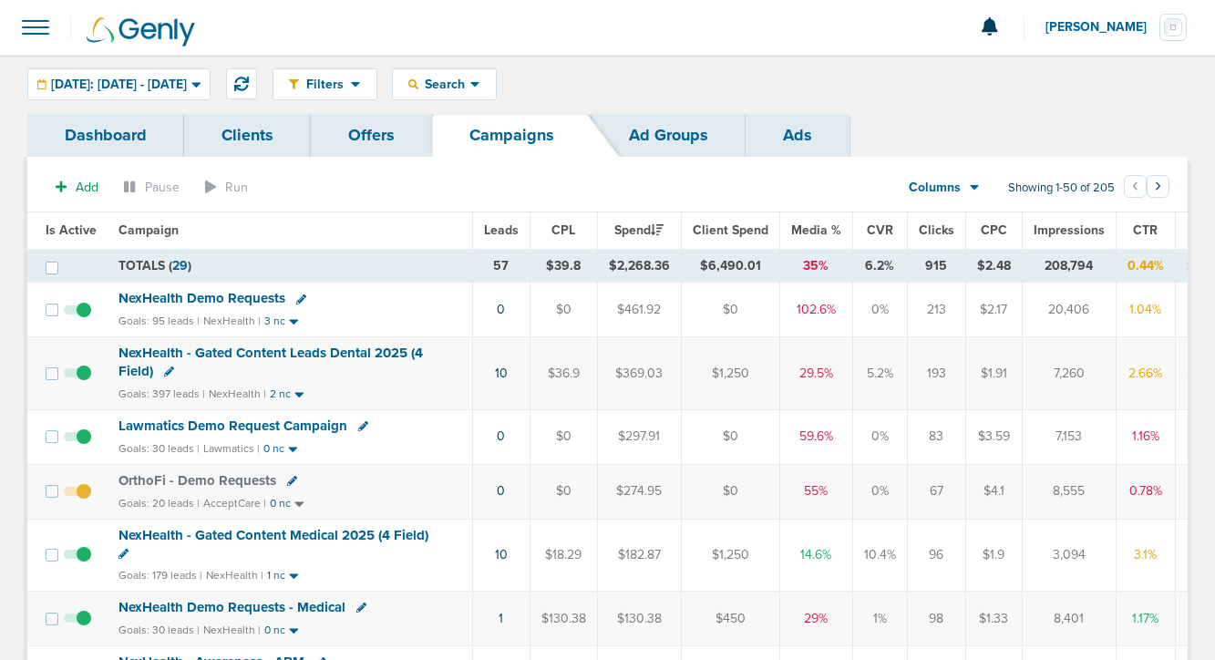
click at [195, 297] on span "NexHealth Demo Requests" at bounding box center [202, 298] width 167 height 16
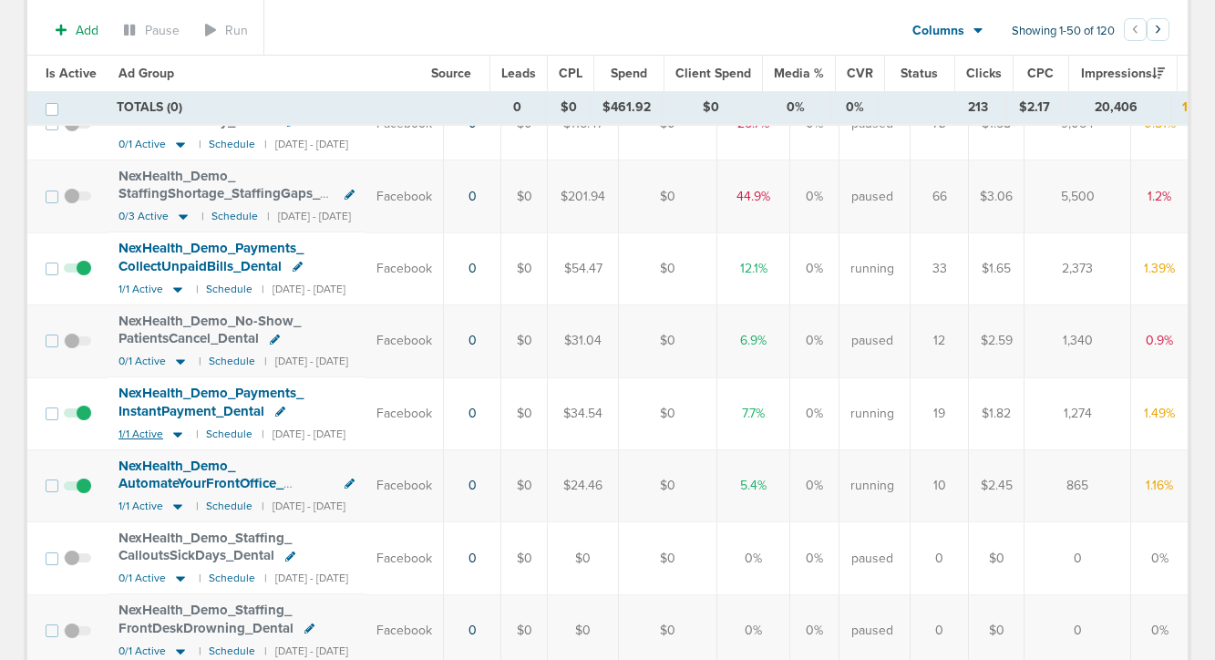
click at [173, 433] on icon at bounding box center [177, 434] width 9 height 5
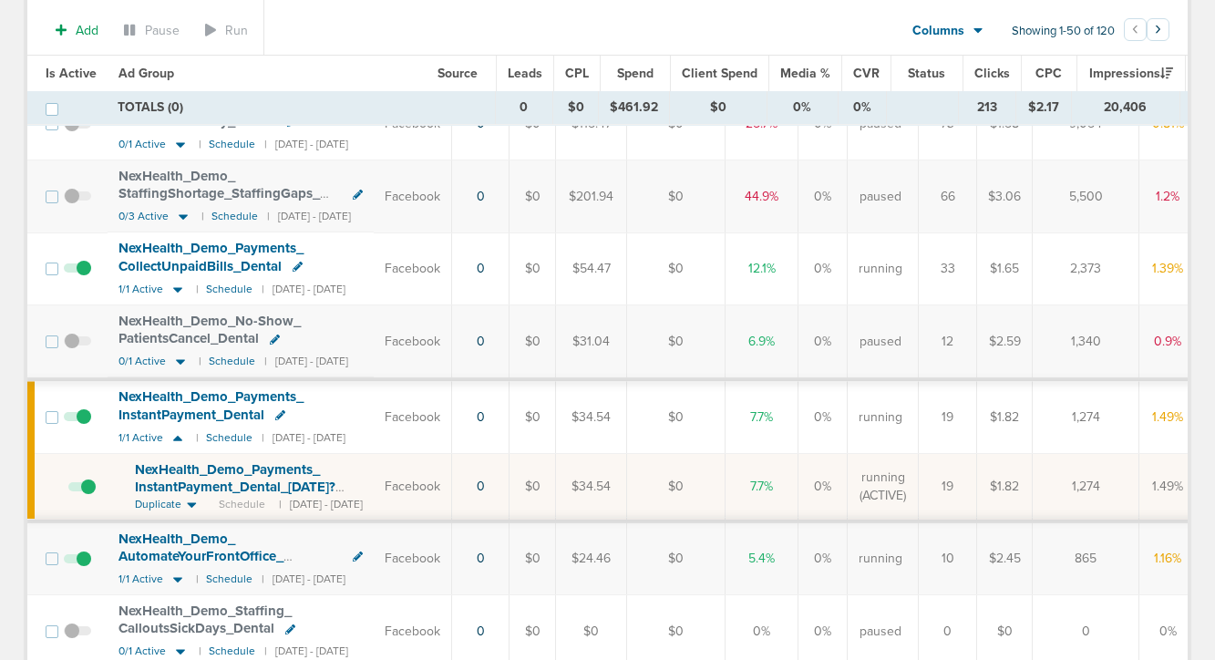
click at [189, 475] on span "NexHealth_ Demo_ Payments_ InstantPayment_ Dental_ [DATE]?id=183&cmp_ id=9658027" at bounding box center [235, 487] width 201 height 52
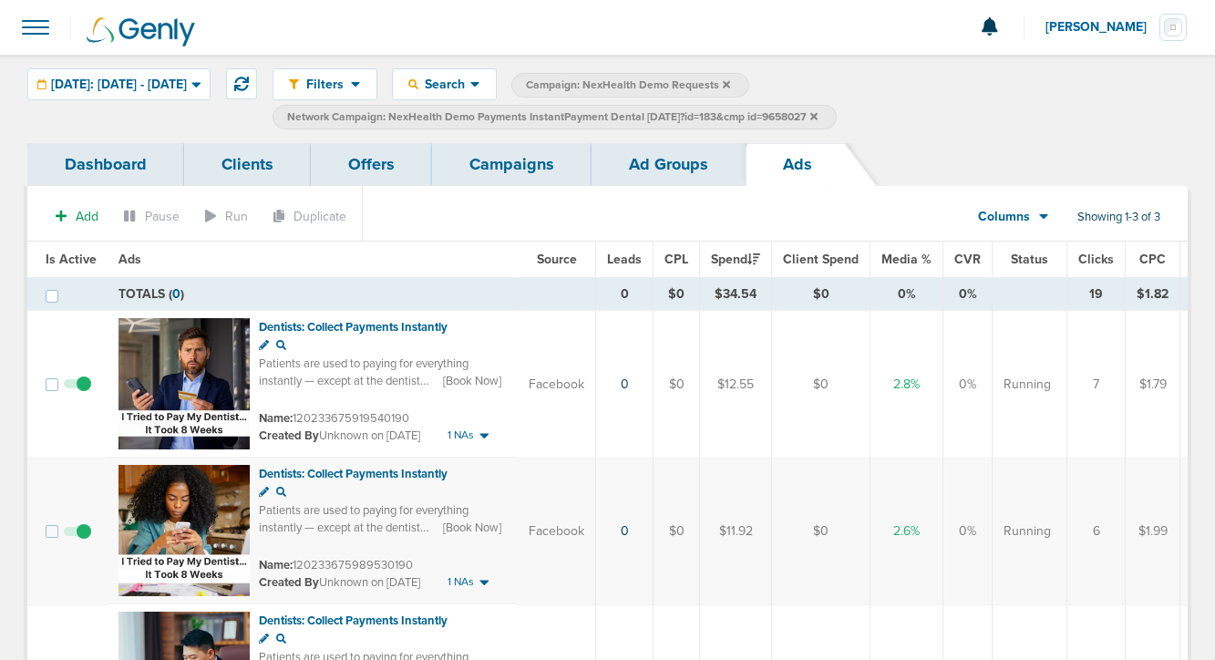
click at [645, 169] on link "Ad Groups" at bounding box center [669, 164] width 154 height 43
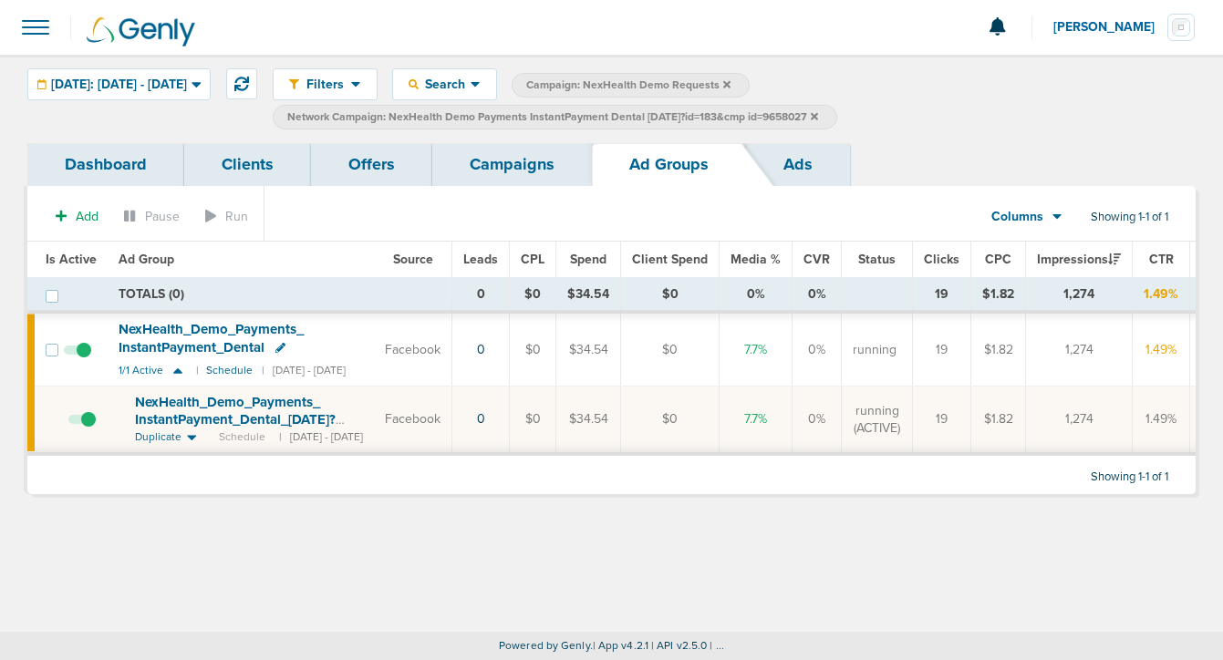
click at [508, 166] on link "Campaigns" at bounding box center [512, 164] width 160 height 43
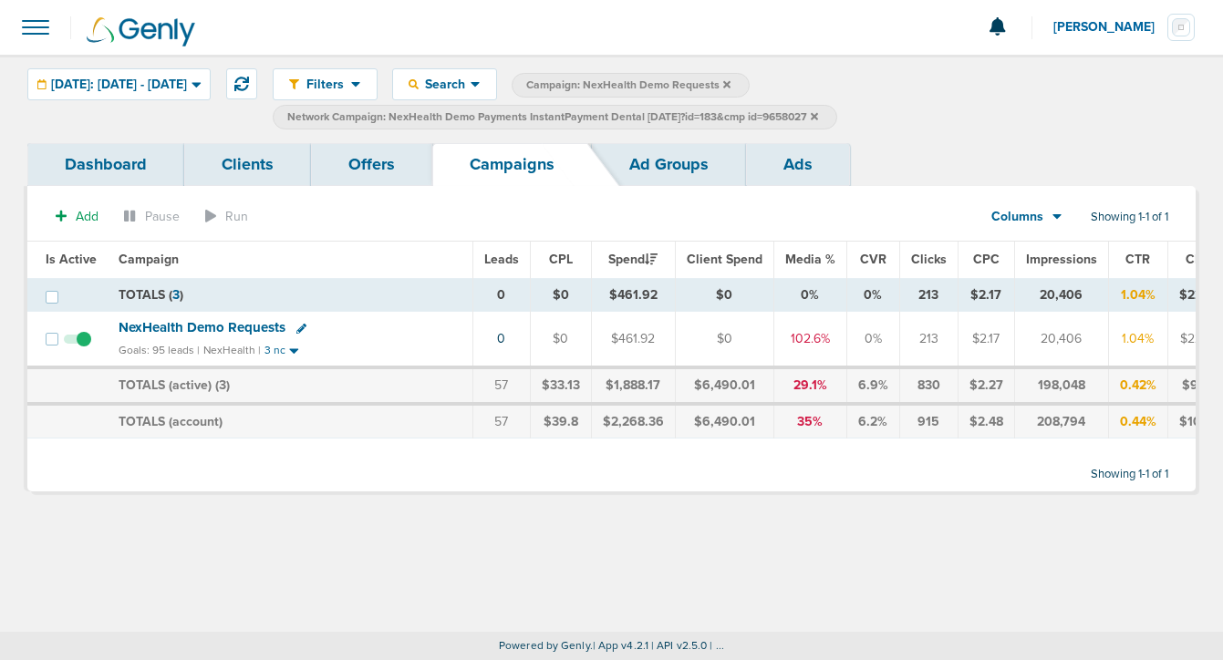
click at [635, 174] on link "Ad Groups" at bounding box center [669, 164] width 154 height 43
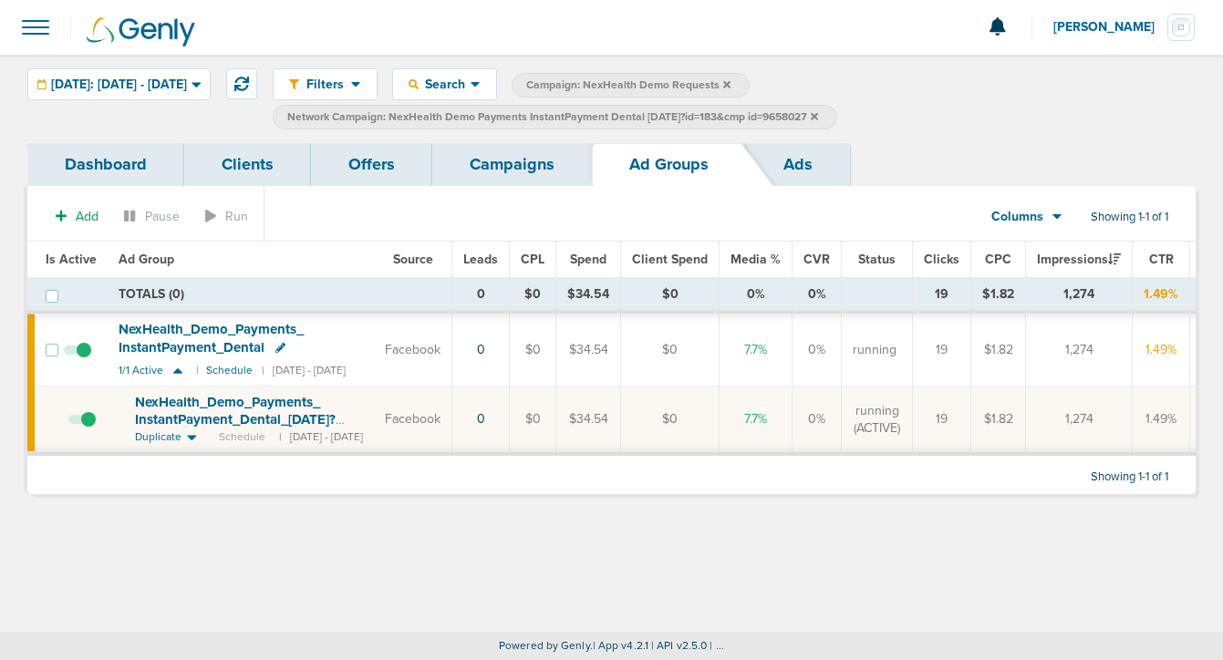
click at [818, 119] on icon at bounding box center [813, 115] width 7 height 7
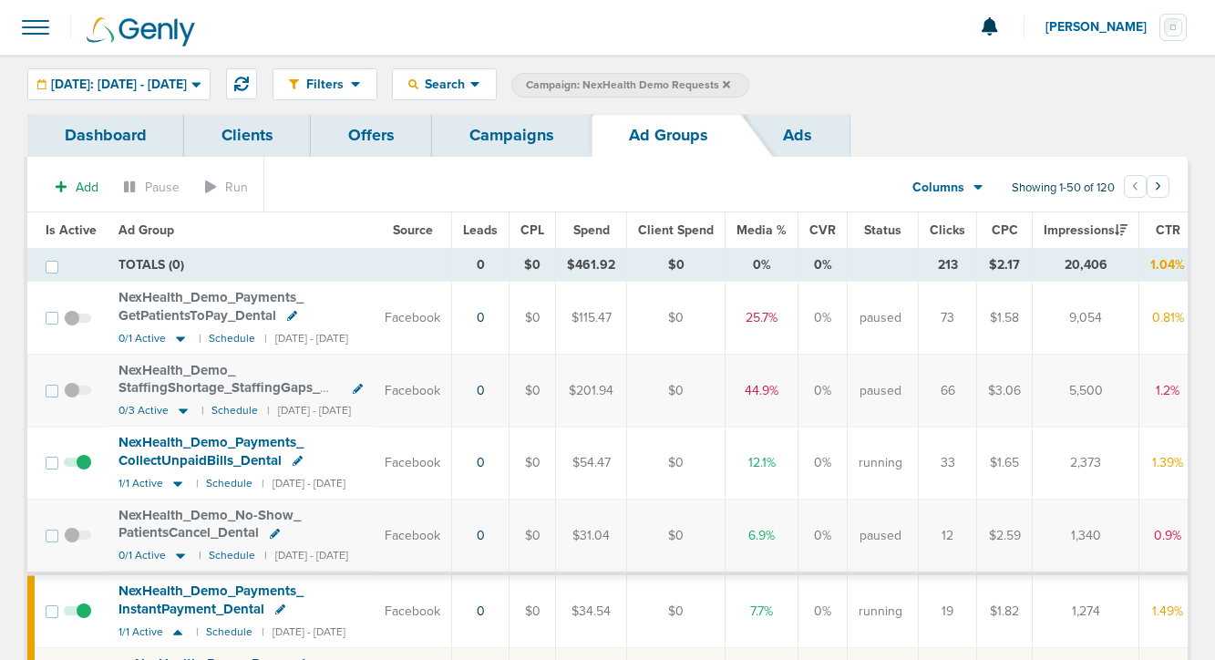
click at [523, 139] on link "Campaigns" at bounding box center [512, 135] width 160 height 43
